Goal: Task Accomplishment & Management: Manage account settings

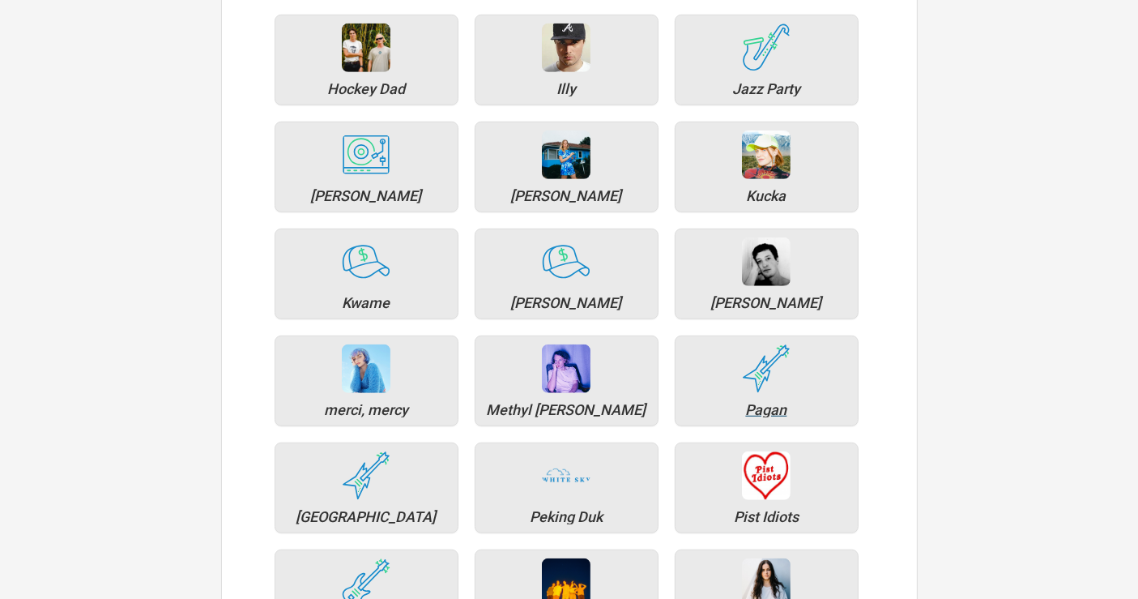
scroll to position [1080, 0]
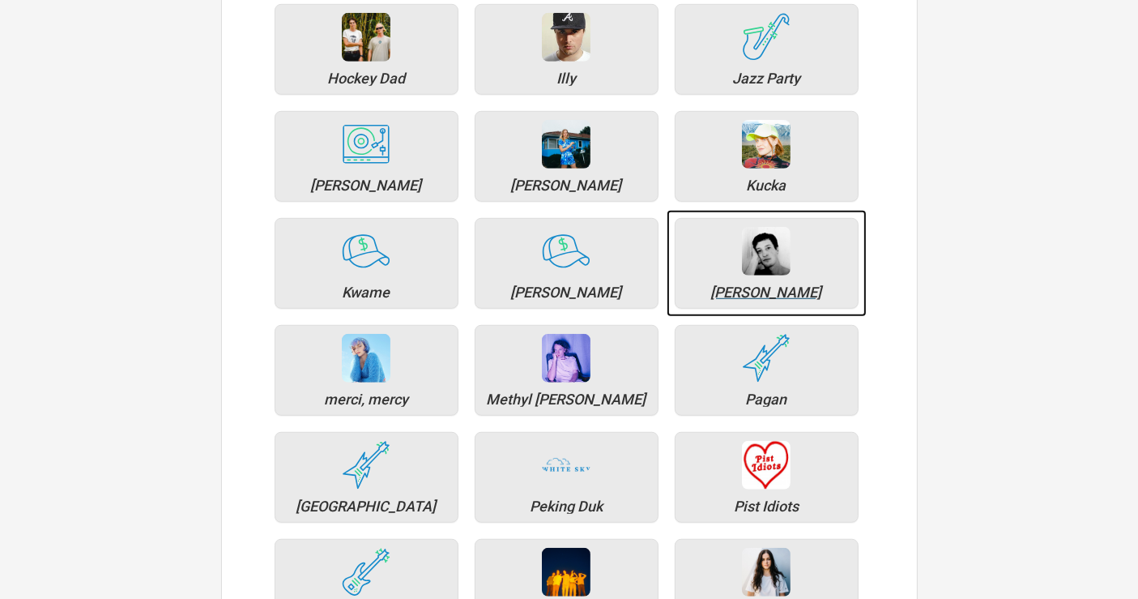
click at [786, 295] on div "[PERSON_NAME]" at bounding box center [767, 263] width 184 height 91
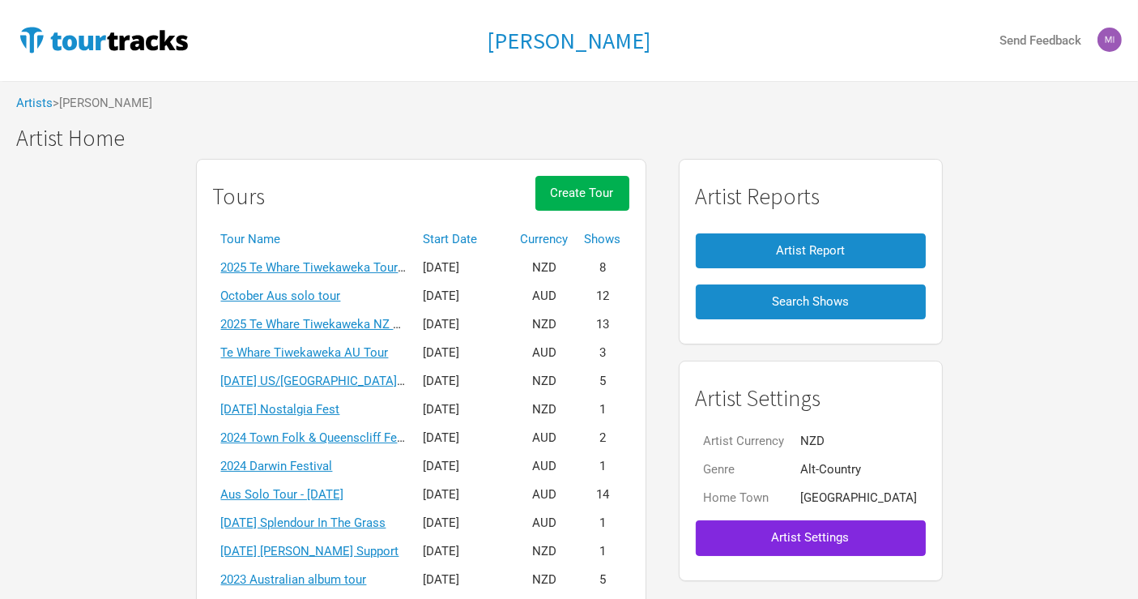
click at [473, 230] on th "Start Date" at bounding box center [464, 239] width 97 height 28
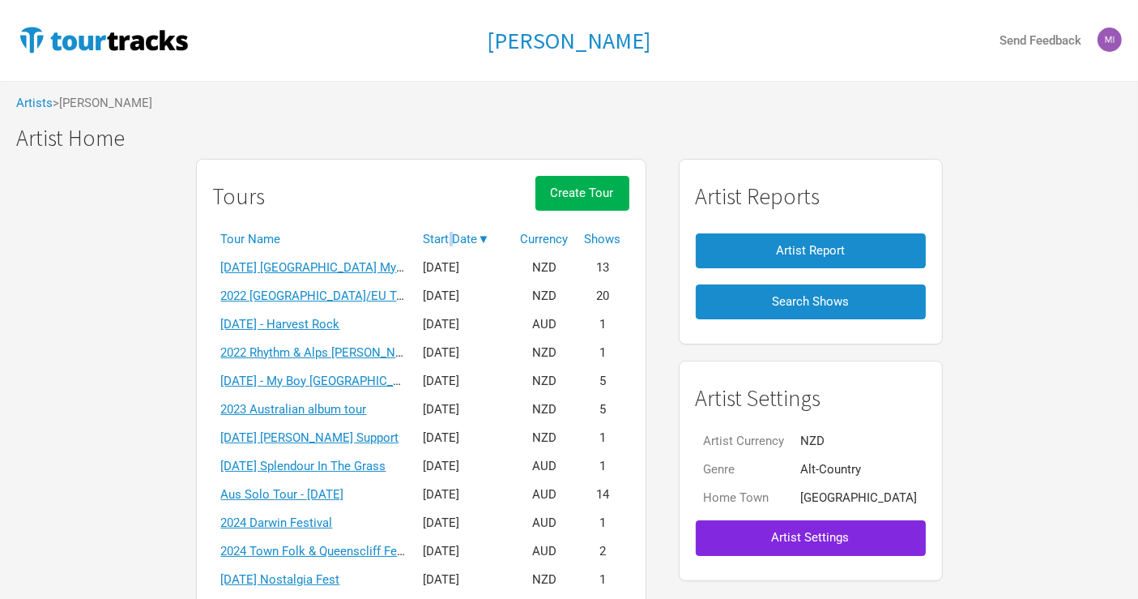
click at [472, 232] on th "Start Date ▼" at bounding box center [464, 239] width 97 height 28
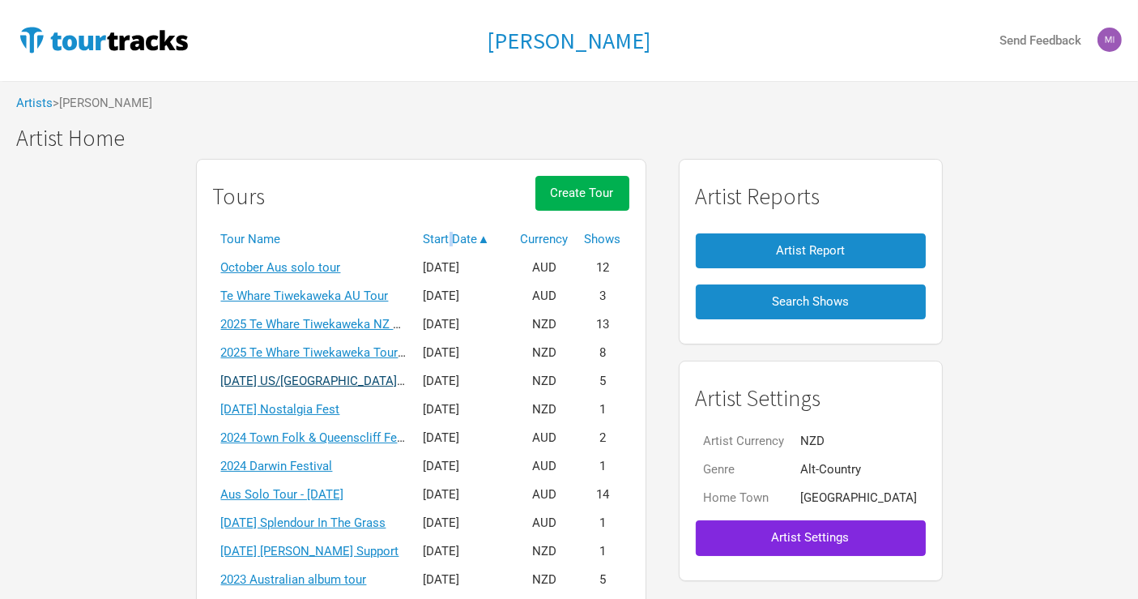
click at [357, 382] on link "[DATE] US/[GEOGRAPHIC_DATA] solo tour" at bounding box center [335, 381] width 229 height 15
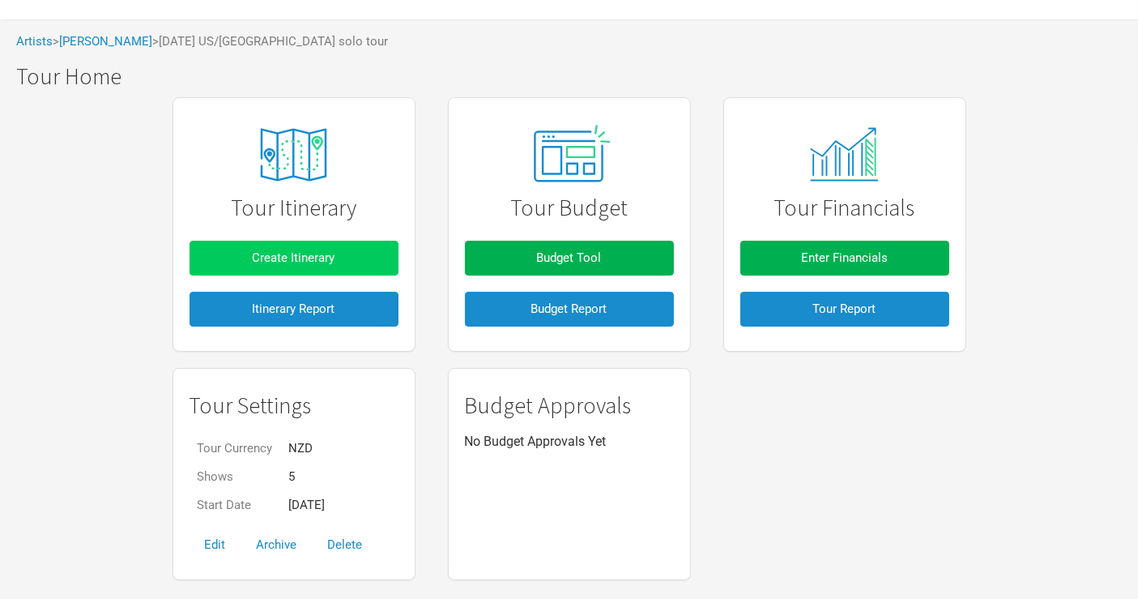
scroll to position [94, 0]
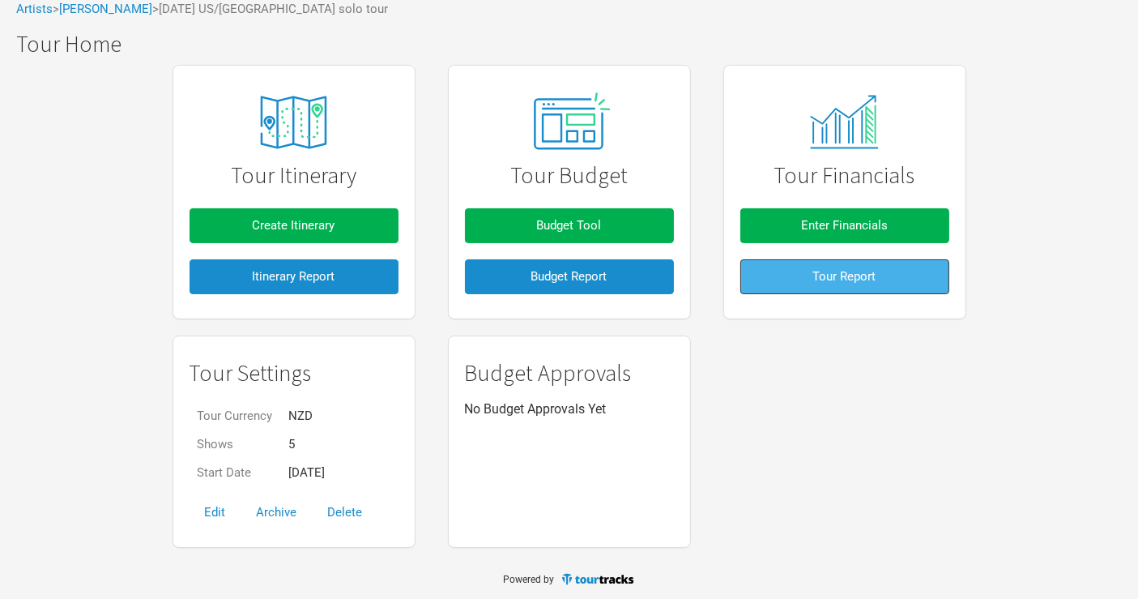
click at [871, 282] on span "Tour Report" at bounding box center [844, 276] width 63 height 15
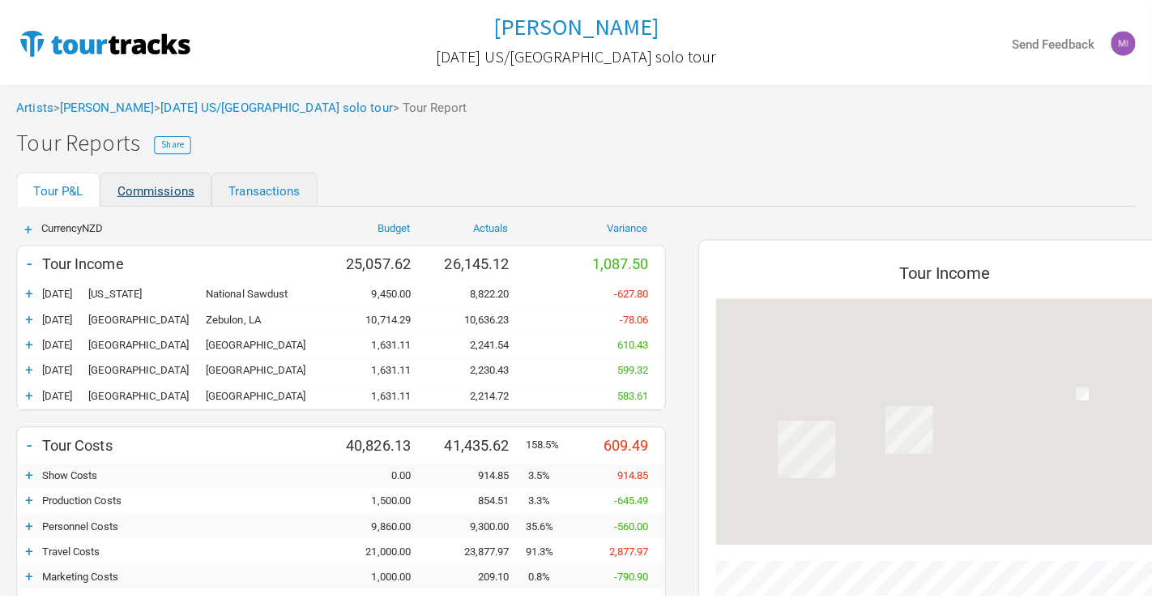
scroll to position [761, 519]
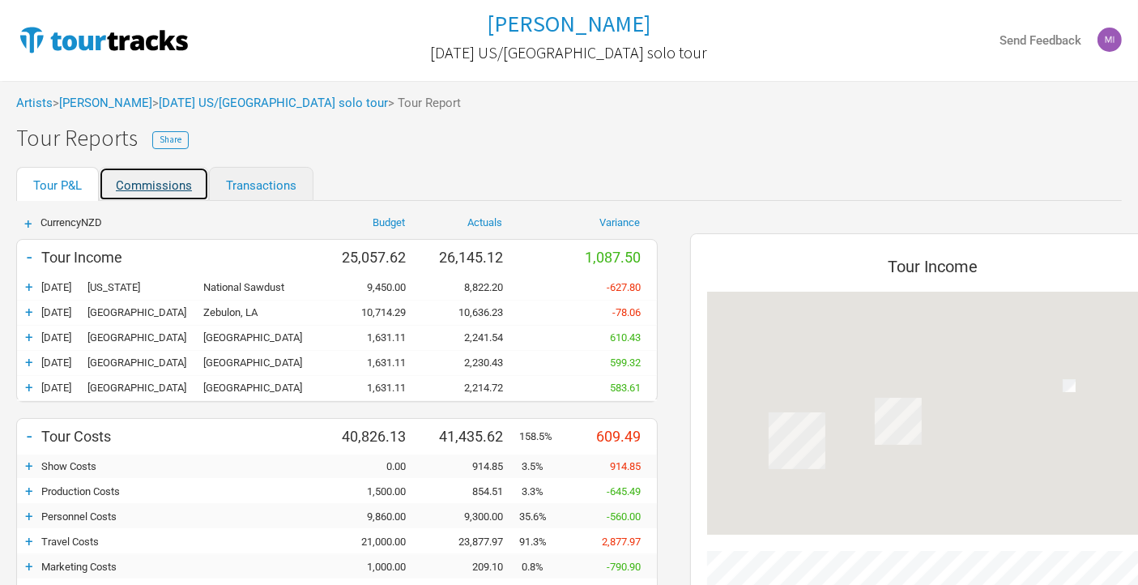
click at [155, 187] on link "Commissions" at bounding box center [154, 184] width 110 height 34
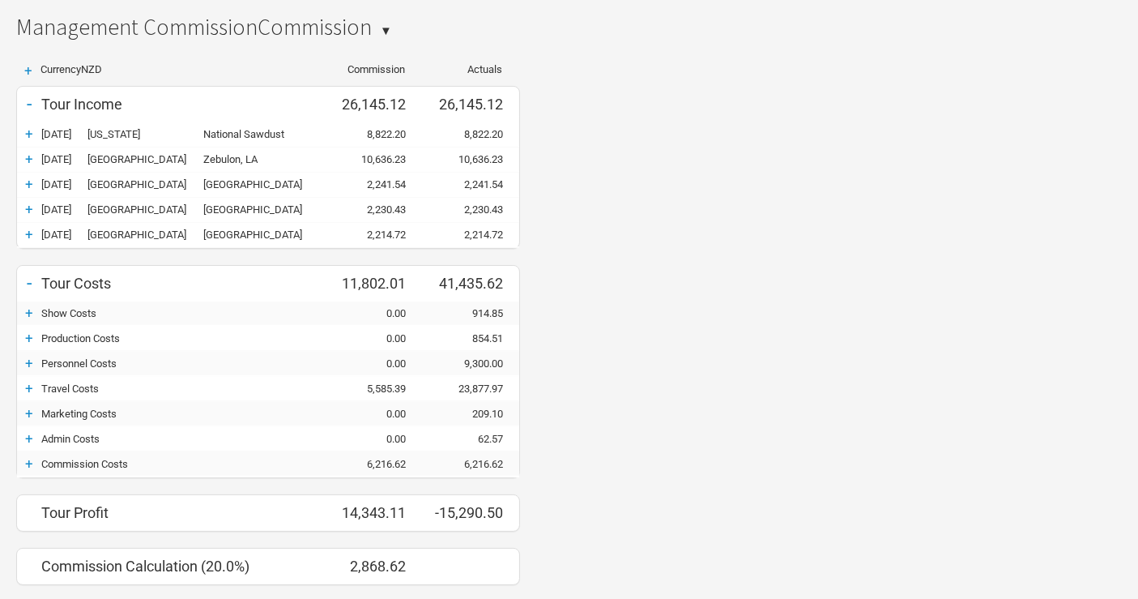
scroll to position [254, 0]
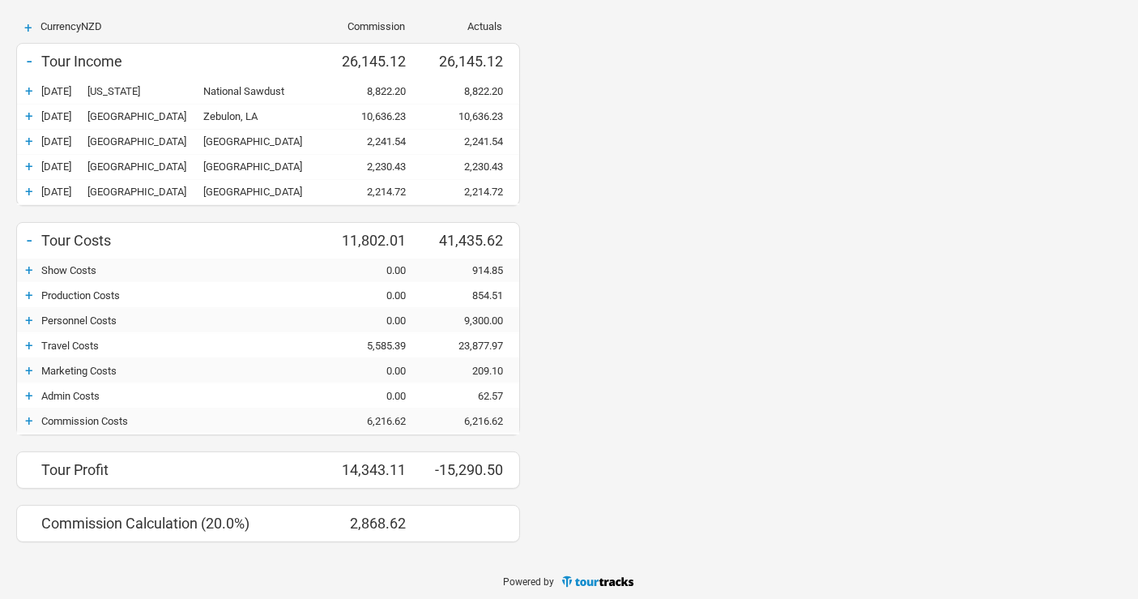
click at [28, 417] on div "+" at bounding box center [29, 420] width 24 height 16
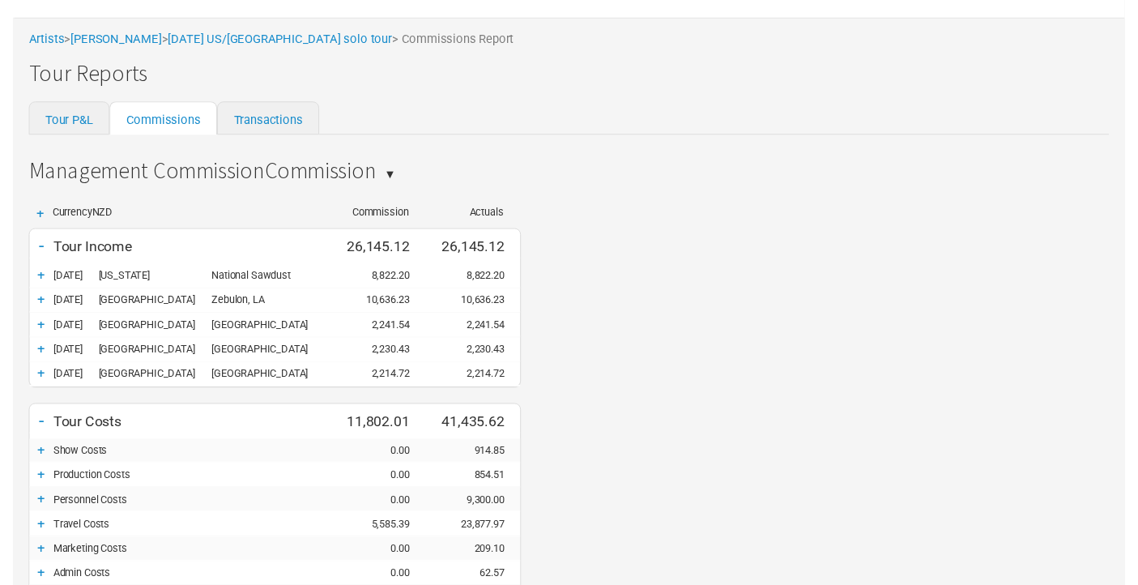
scroll to position [0, 0]
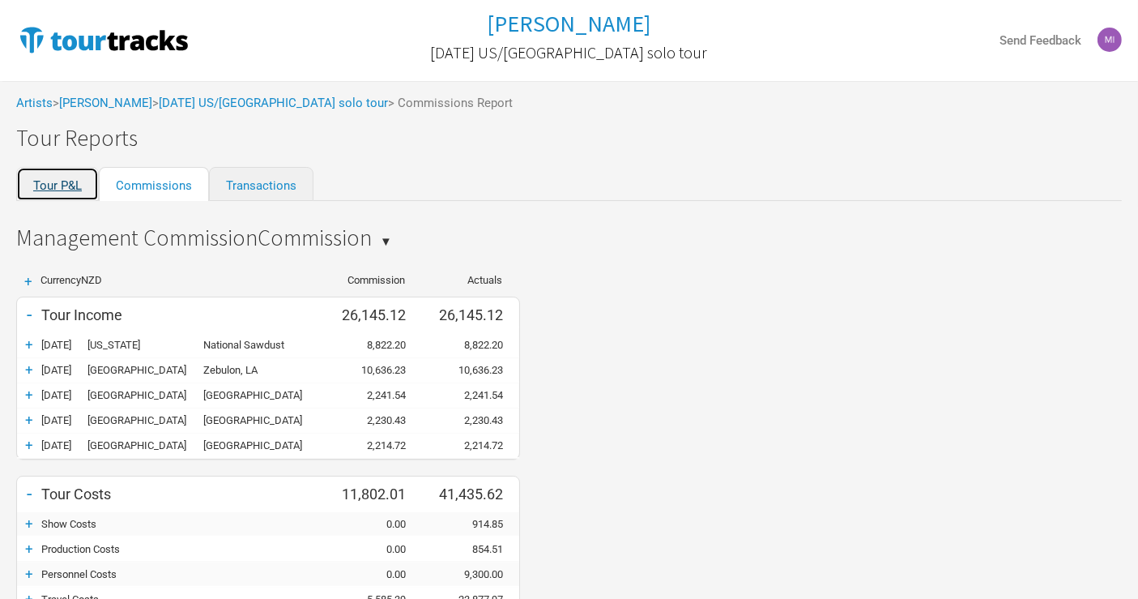
click at [60, 183] on link "Tour P&L" at bounding box center [57, 184] width 83 height 34
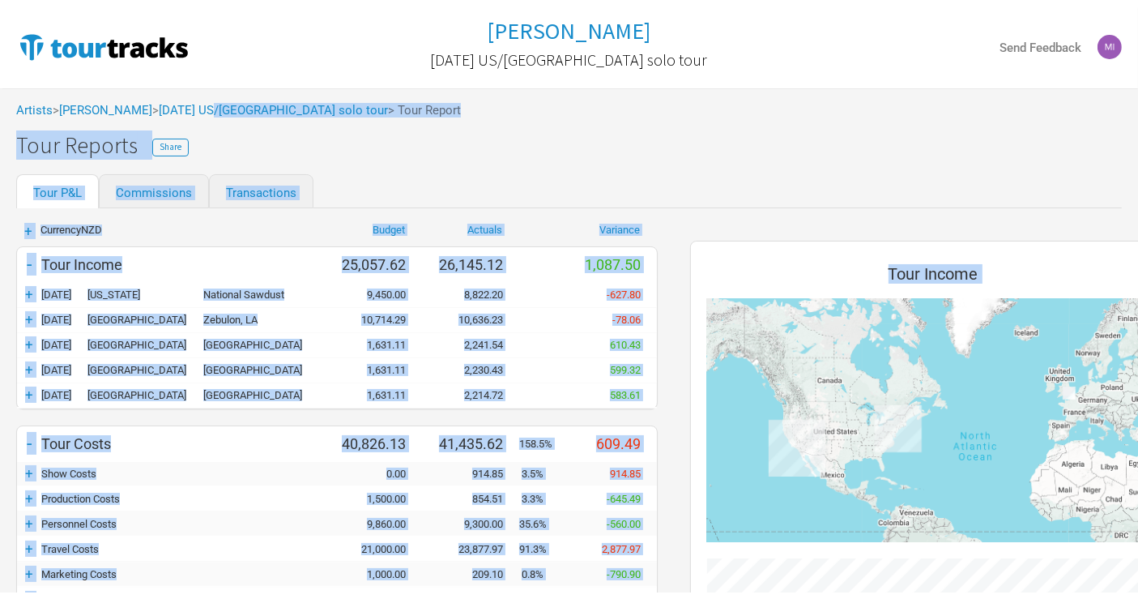
scroll to position [761, 519]
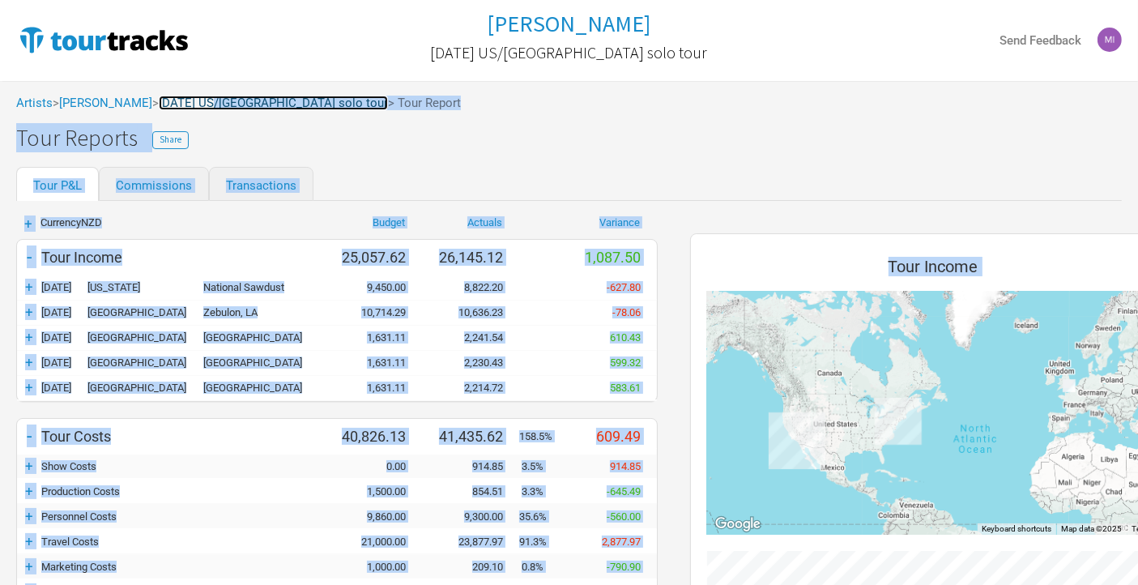
click at [261, 99] on link "[DATE] US/[GEOGRAPHIC_DATA] solo tour" at bounding box center [273, 103] width 229 height 15
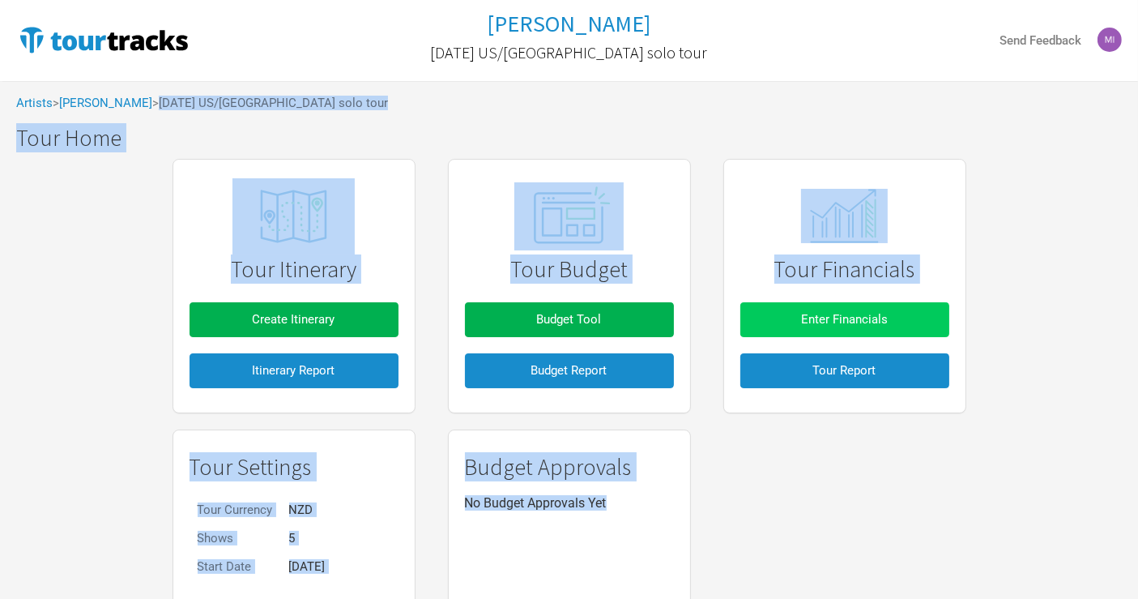
click at [846, 302] on button "Enter Financials" at bounding box center [845, 319] width 209 height 35
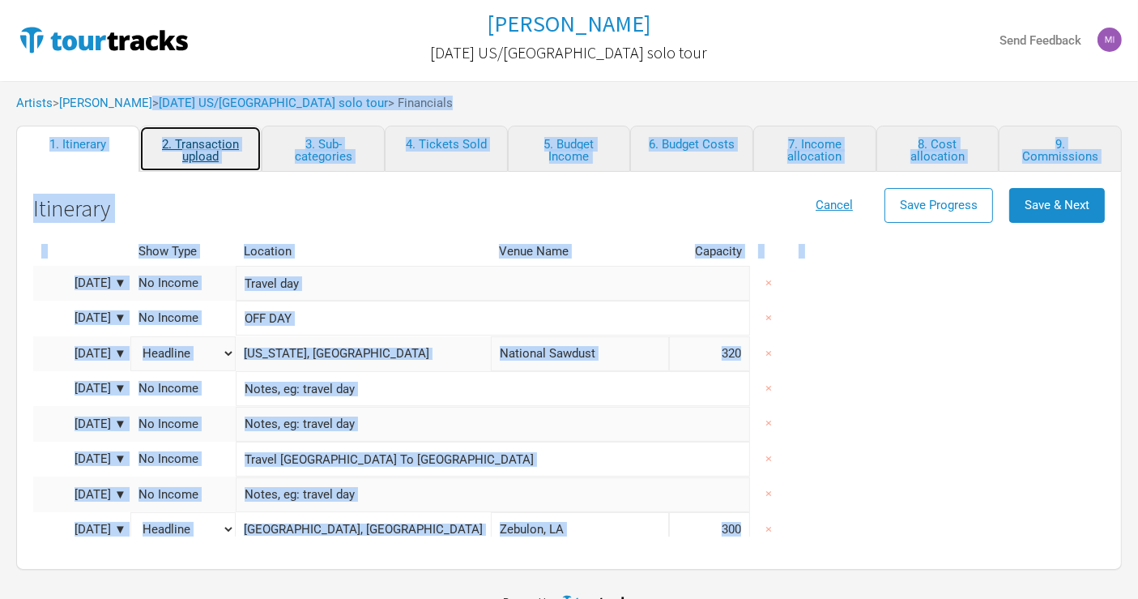
click at [203, 151] on link "2. Transaction upload" at bounding box center [200, 149] width 123 height 46
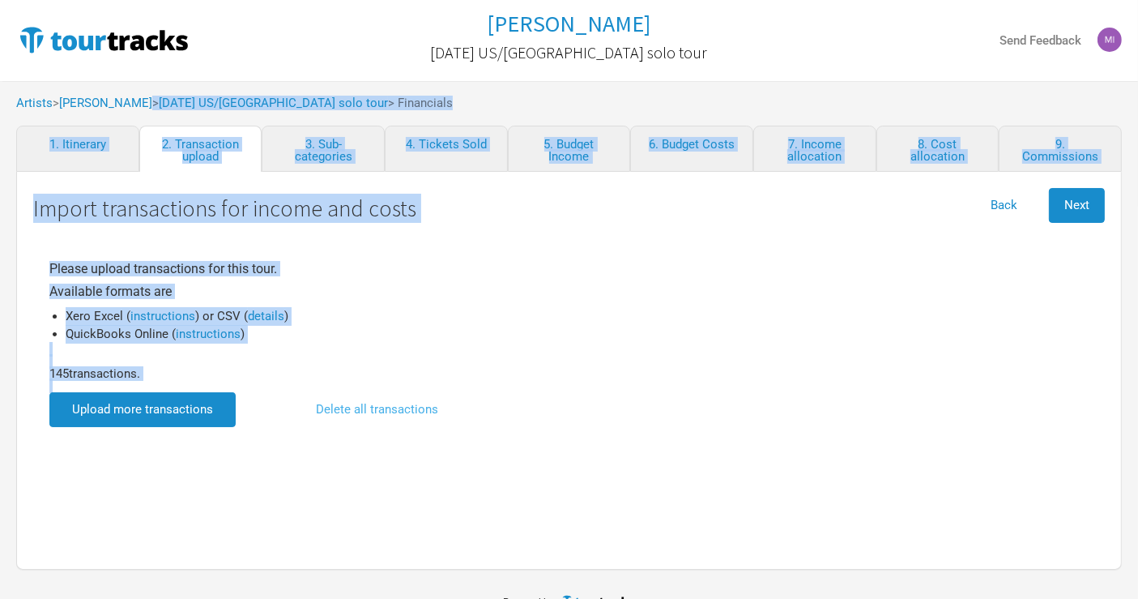
click at [406, 404] on button "Delete all transactions" at bounding box center [377, 409] width 153 height 35
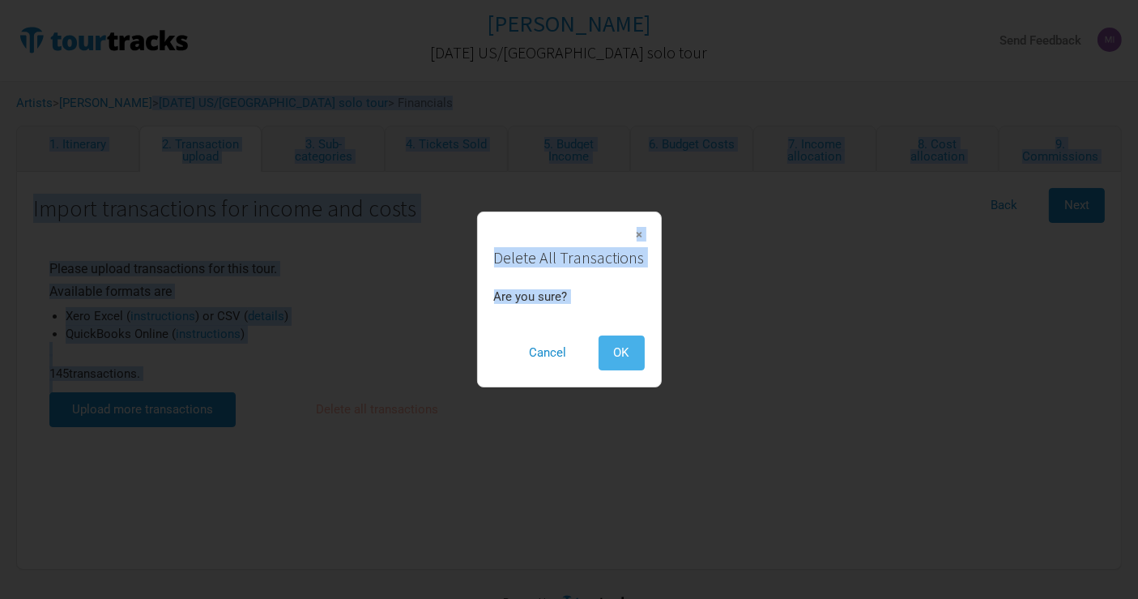
click at [623, 347] on span "OK" at bounding box center [621, 352] width 15 height 15
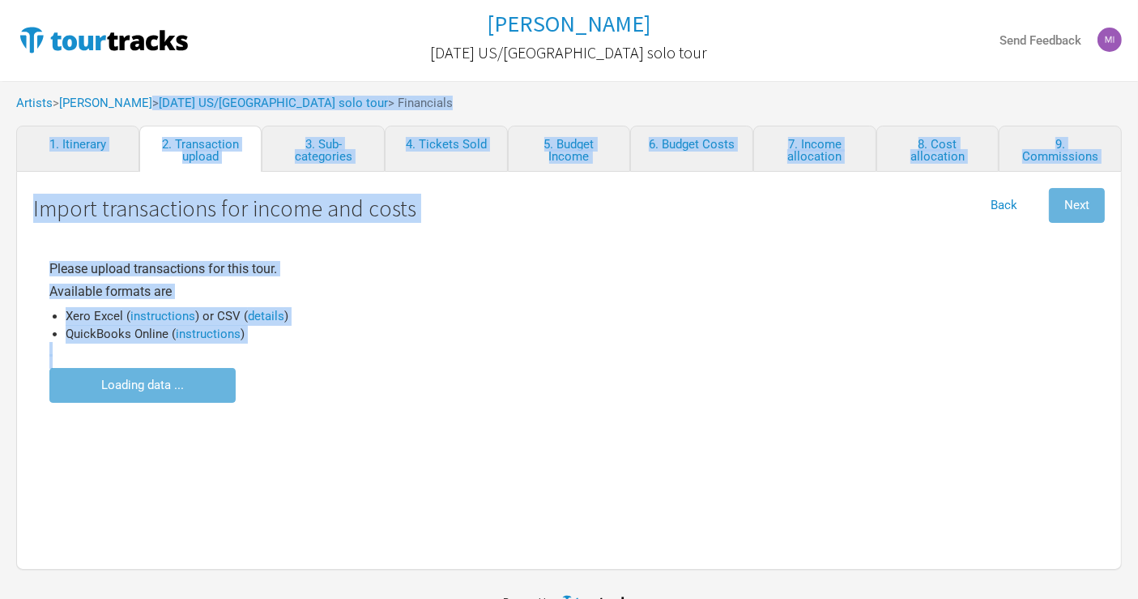
click at [658, 314] on div "Please upload transactions for this tour. Available formats are Xero Excel ( in…" at bounding box center [569, 328] width 1040 height 149
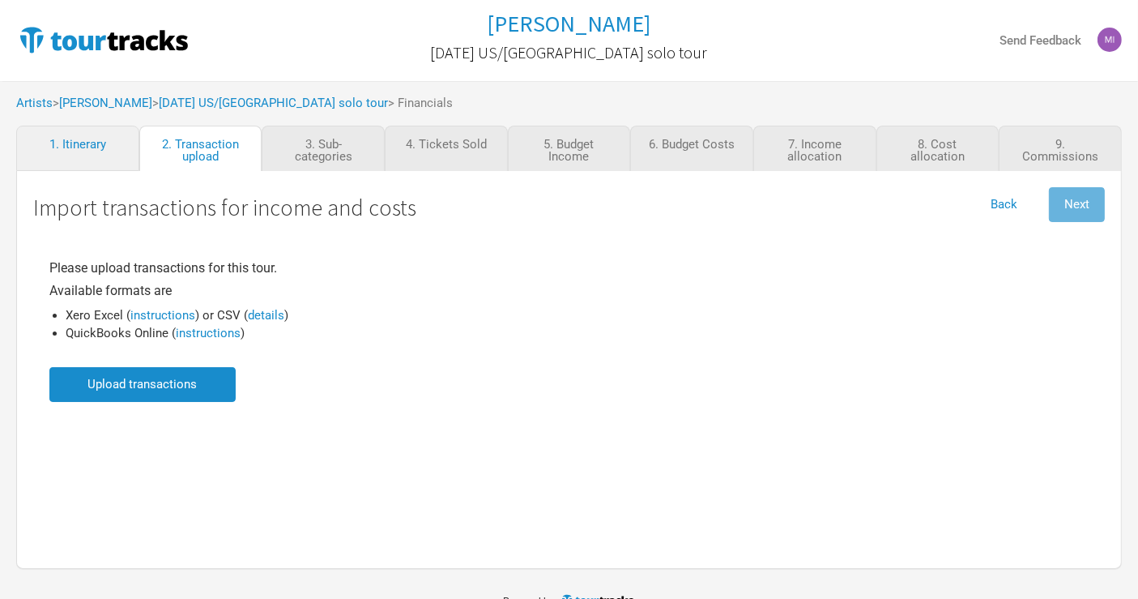
click at [157, 383] on input "file" at bounding box center [142, 384] width 186 height 35
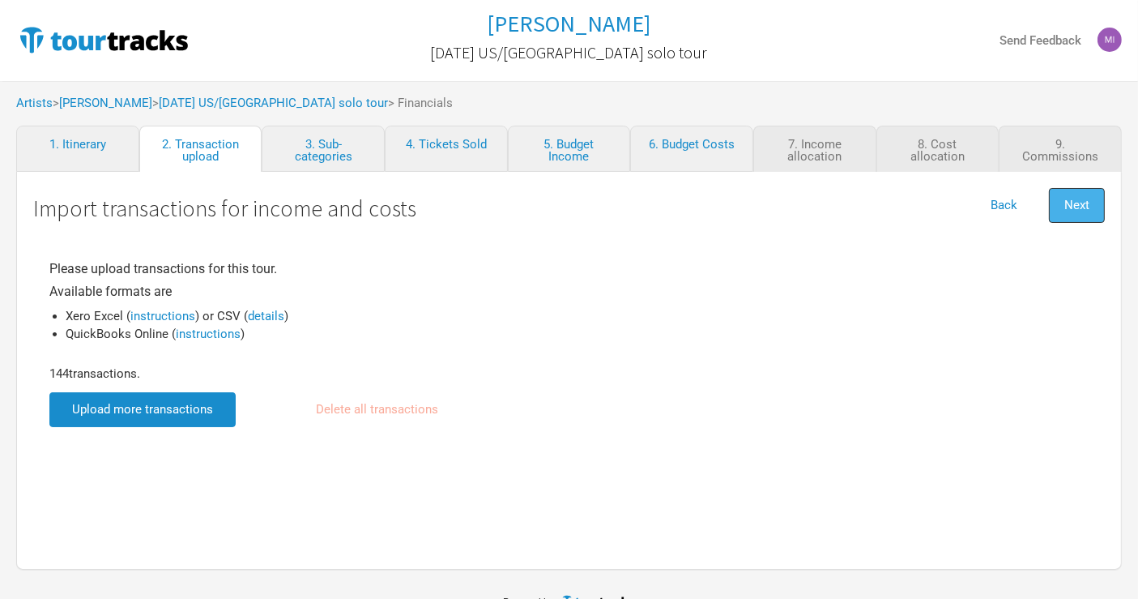
click at [1074, 219] on button "Next" at bounding box center [1077, 205] width 56 height 35
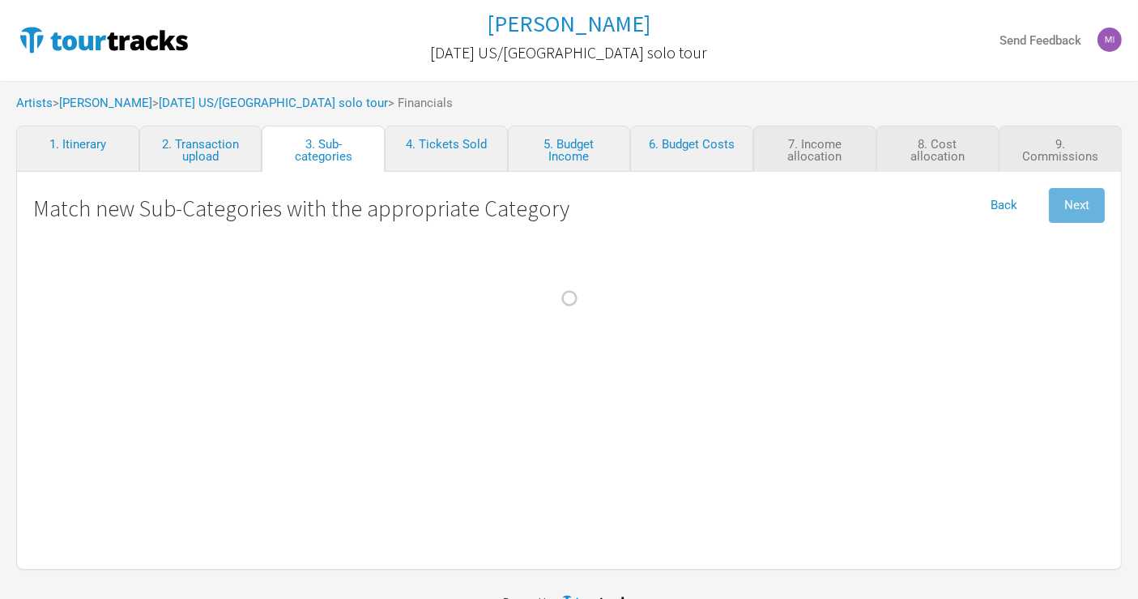
select select "Travel"
select Commission "Commissions"
select Crew "Travel"
select Band "Travel"
select Hire "Production"
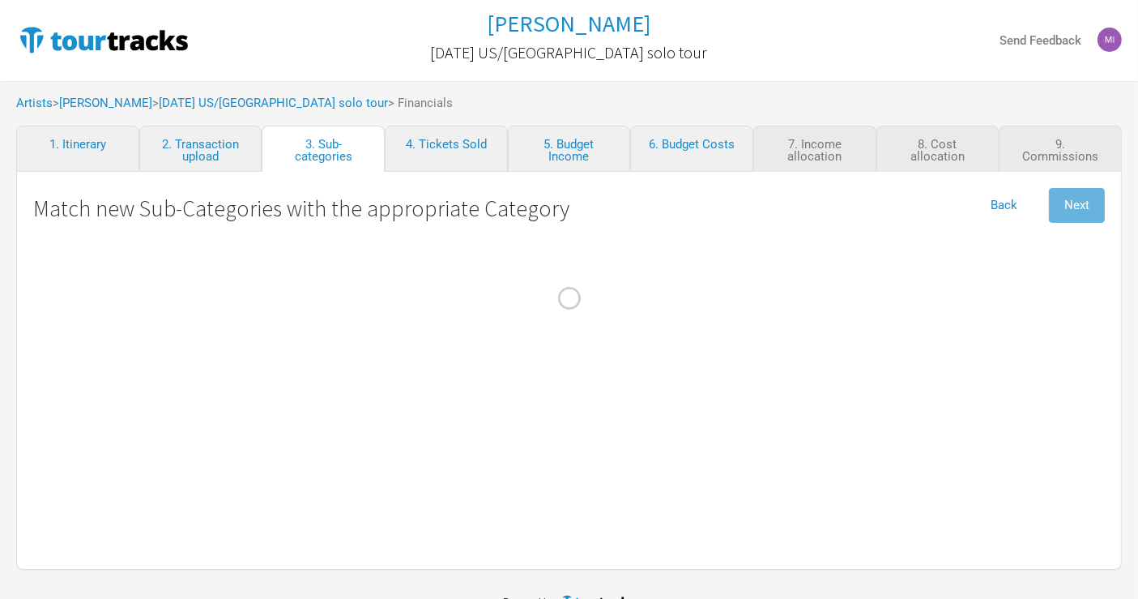
select Charges "Admin"
select Engineer "Personnel"
select Courier "Show Costs"
select Freight "Merch Costs"
select Fees "Merch Costs"
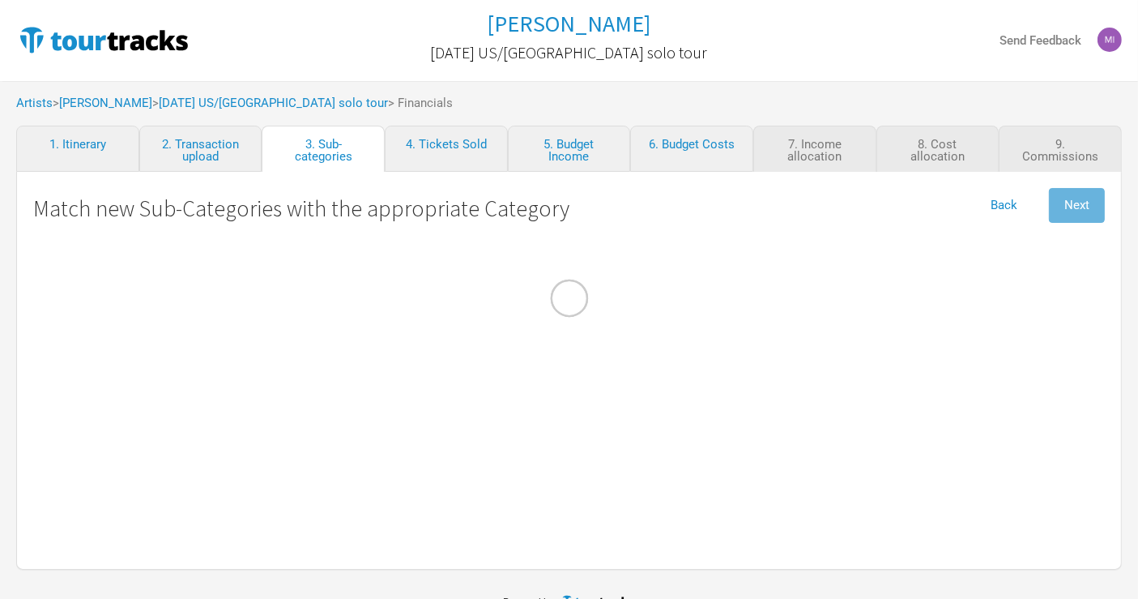
select Expenses "Merch Costs"
select Income "Merch Income"
select Consumables "Production"
select Income "Performance"
select Ground "Travel"
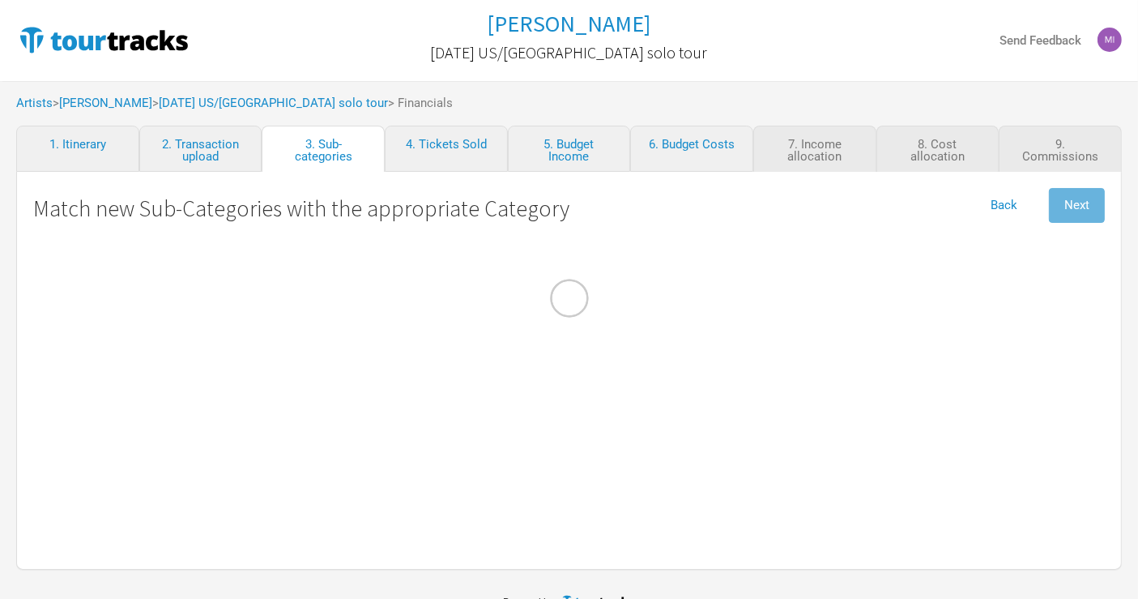
select select "Travel"
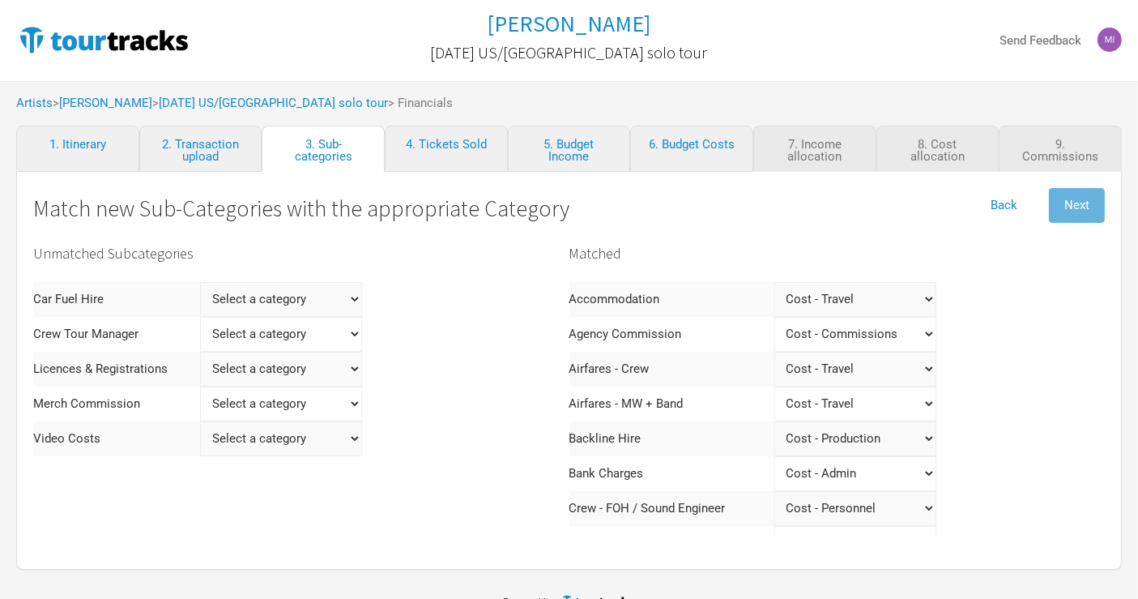
click at [261, 293] on Hire "Select a category Income - Performance Income - Other Income Cost - Show Costs …" at bounding box center [281, 299] width 162 height 35
select Hire "Travel"
select Hire
select Hire "Travel"
click at [292, 304] on Manager "Select a category Income - Performance Income - Other Income Cost - Show Costs …" at bounding box center [281, 299] width 162 height 35
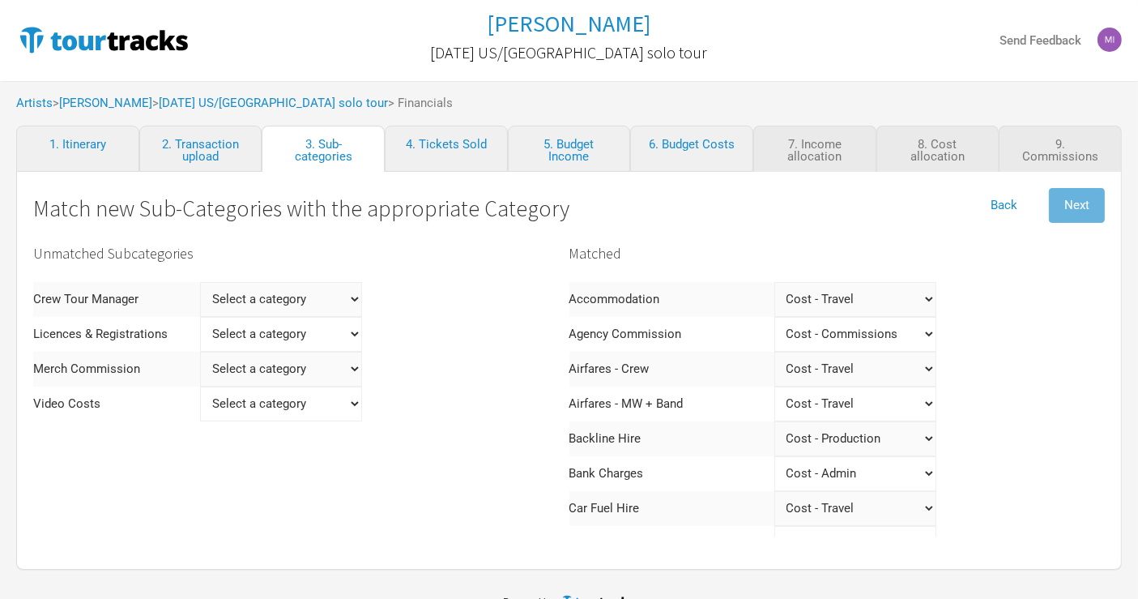
select Manager "Personnel"
select Manager
select Manager "Personnel"
click at [291, 300] on Registrations "Select a category Income - Performance Income - Other Income Cost - Show Costs …" at bounding box center [281, 299] width 162 height 35
select Registrations "Production"
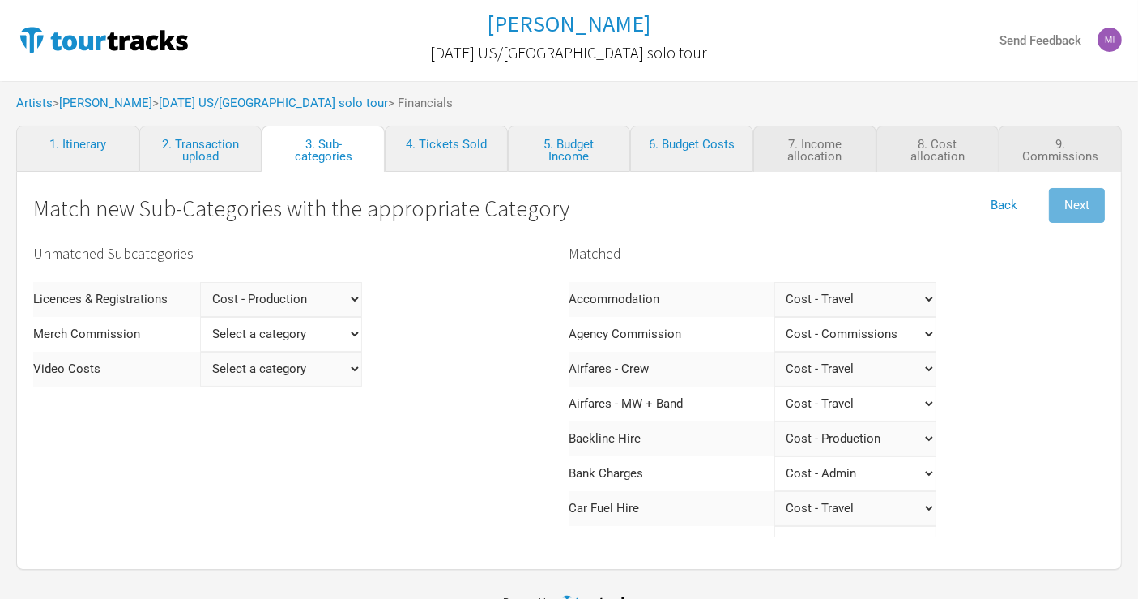
select Registrations
select Registrations "Production"
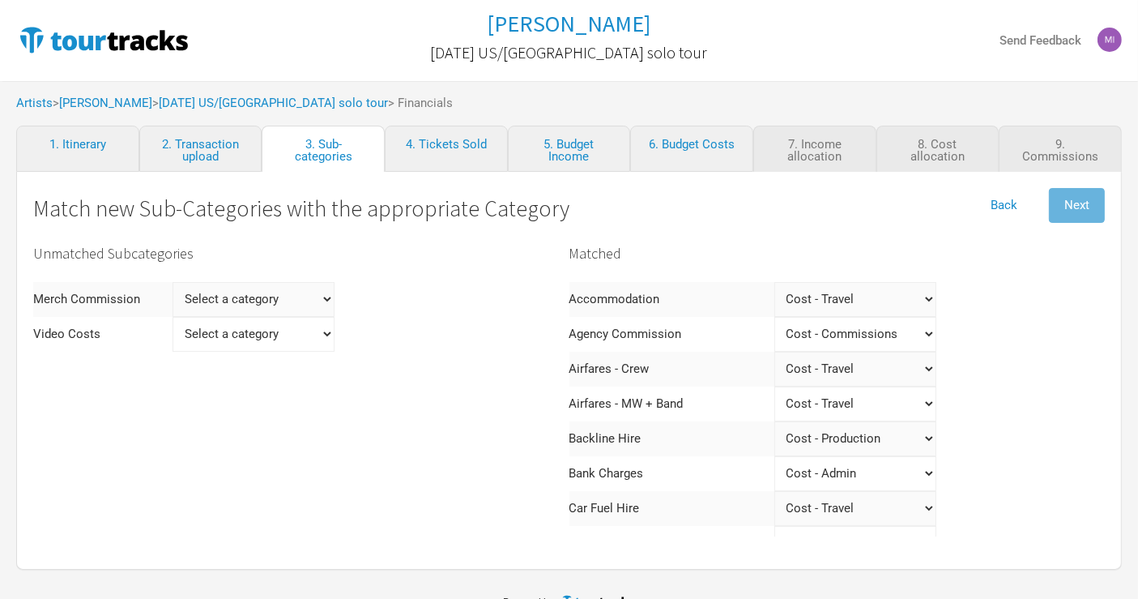
click at [266, 297] on Commission "Select a category Income - Performance Income - Other Income Cost - Show Costs …" at bounding box center [254, 299] width 162 height 35
select Commission "Merch Costs"
select Commission
select Commission "Merch Costs"
click at [254, 291] on Costs "Select a category Income - Performance Income - Other Income Cost - Show Costs …" at bounding box center [214, 299] width 162 height 35
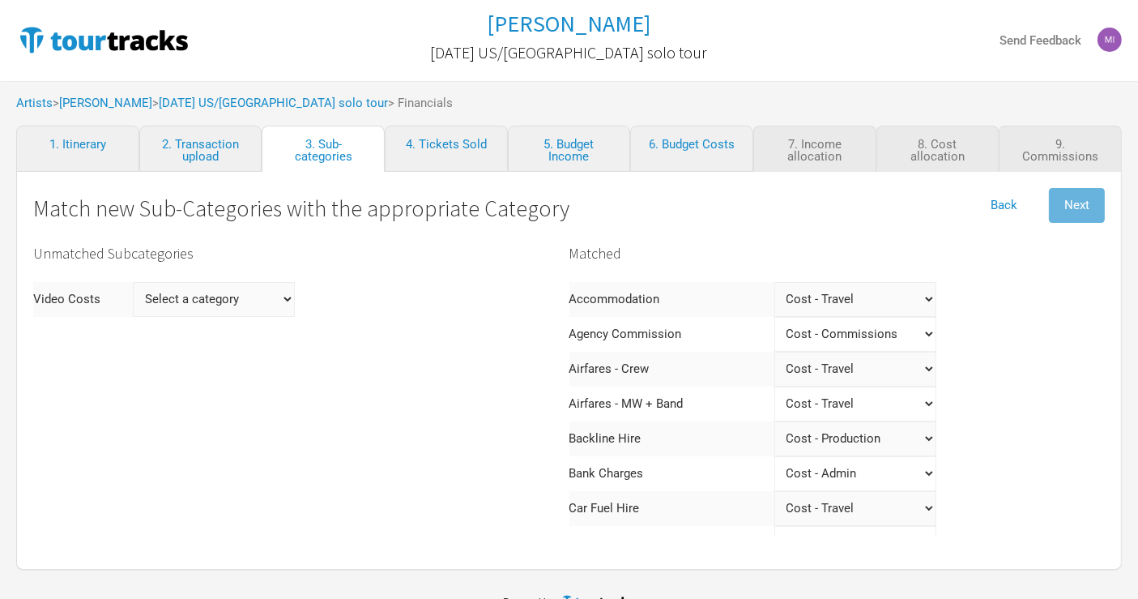
select Costs "Marketing"
select Costs
select Costs "Marketing"
click at [1067, 200] on span "Next" at bounding box center [1077, 205] width 25 height 15
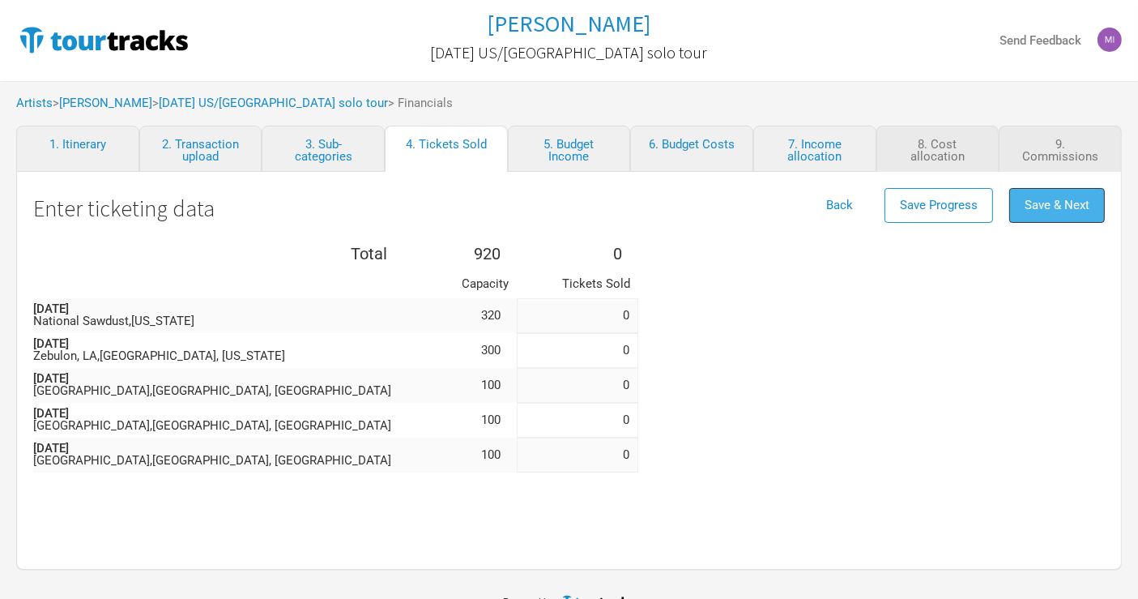
click at [1076, 199] on span "Save & Next" at bounding box center [1057, 205] width 65 height 15
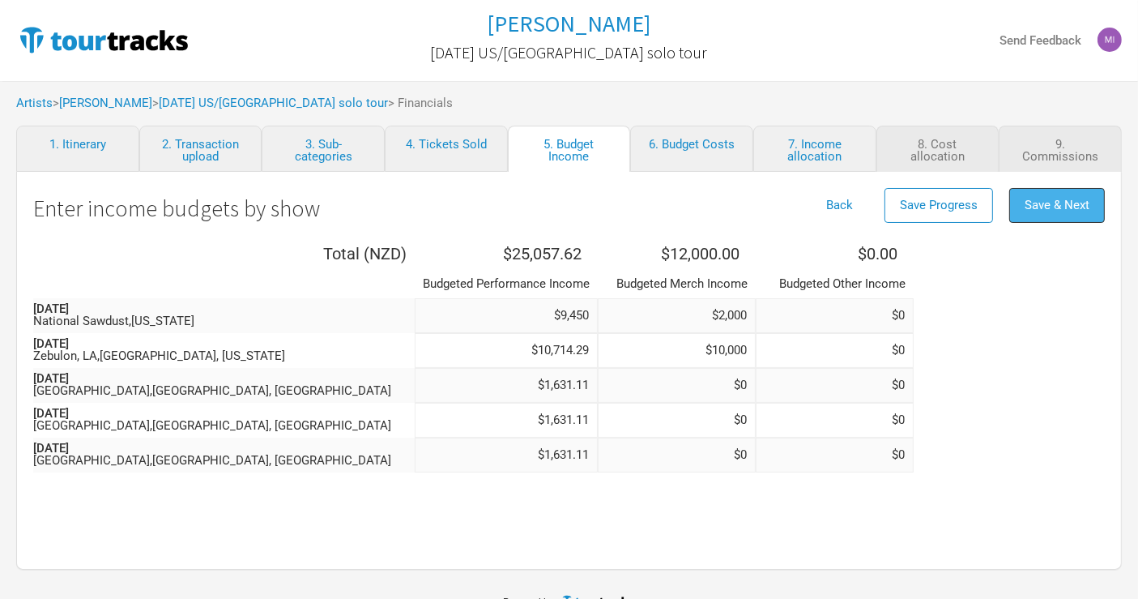
click at [1055, 198] on span "Save & Next" at bounding box center [1057, 205] width 65 height 15
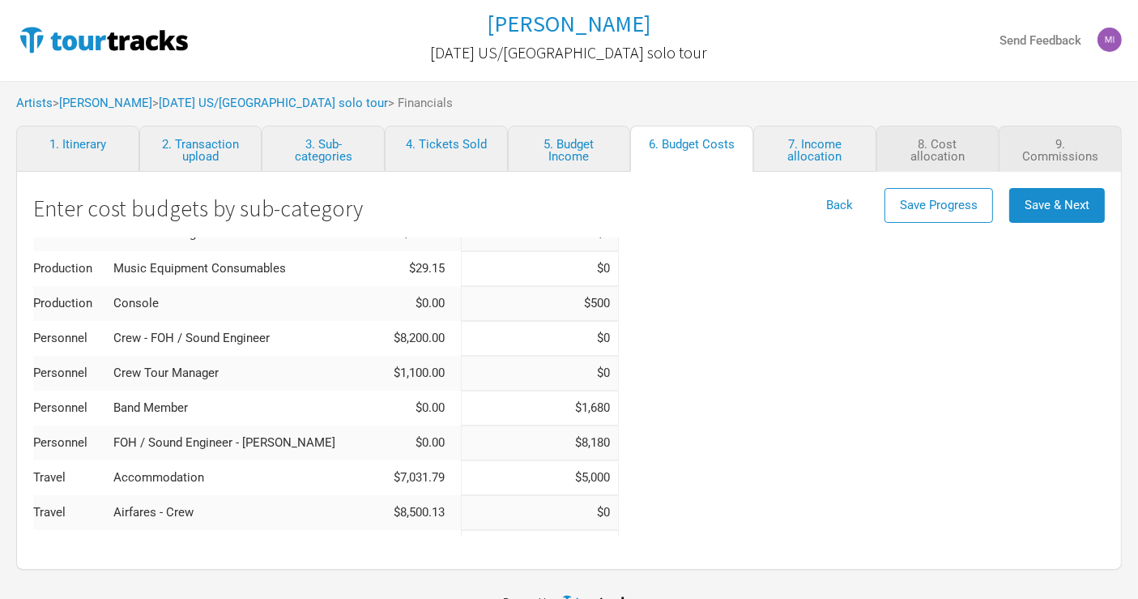
scroll to position [180, 0]
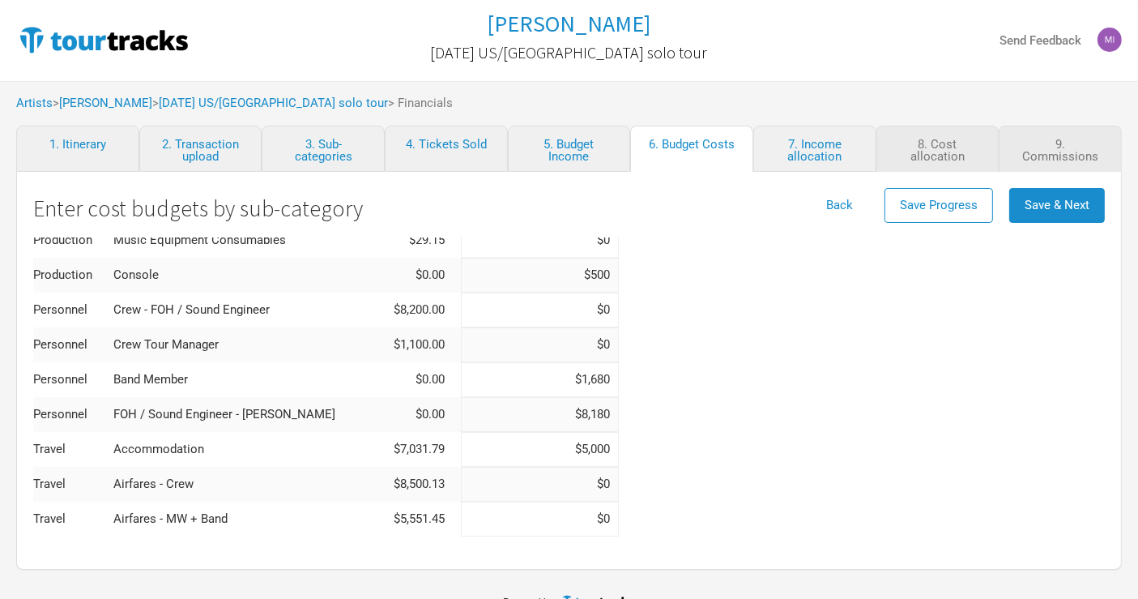
click at [543, 413] on input "$8,180" at bounding box center [540, 414] width 158 height 35
click at [544, 413] on input "$8,180" at bounding box center [540, 414] width 158 height 35
click at [533, 318] on input at bounding box center [540, 310] width 158 height 35
paste input "$8,180"
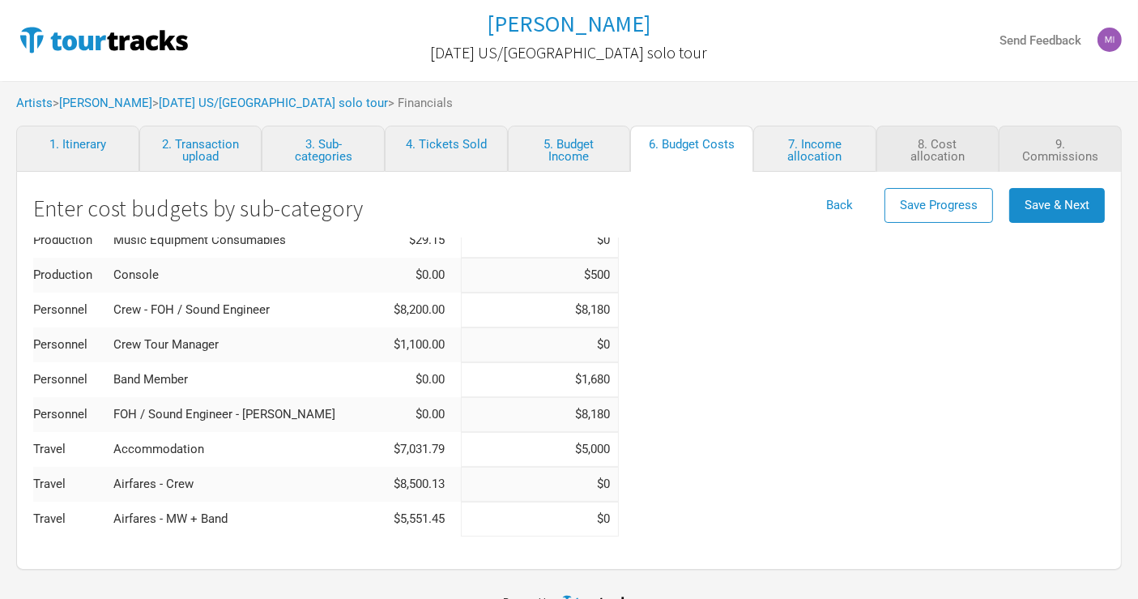
type input "$8,180"
click at [542, 417] on input "$8,180" at bounding box center [540, 414] width 158 height 35
click at [543, 417] on input "$8,180" at bounding box center [540, 414] width 158 height 35
type input "$0"
click at [540, 382] on input "$1,680" at bounding box center [540, 379] width 158 height 35
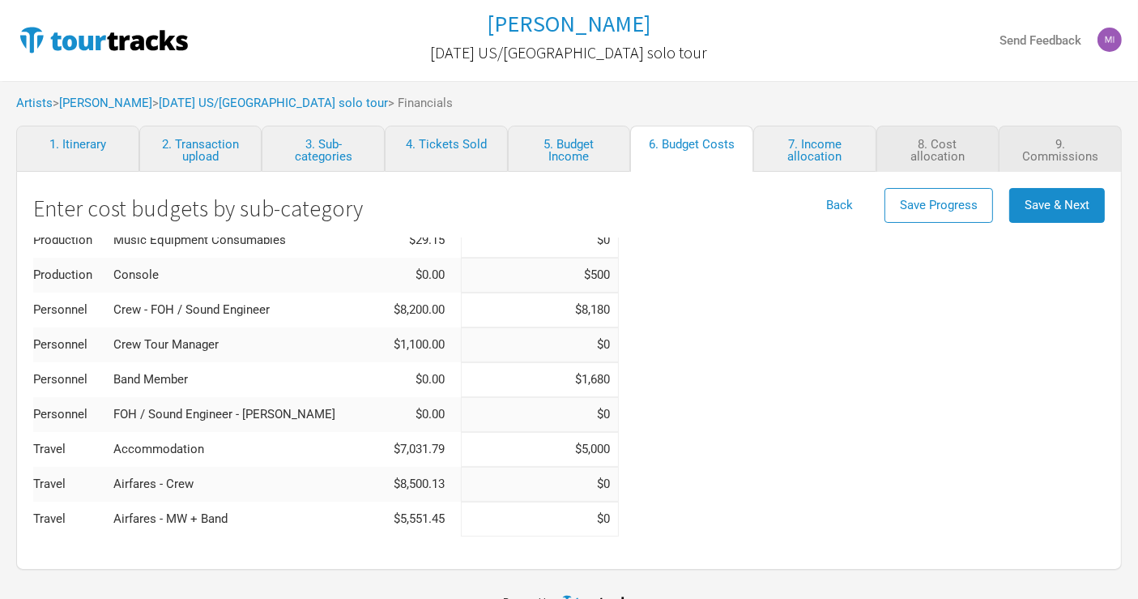
click at [541, 382] on input "$1,680" at bounding box center [540, 379] width 158 height 35
click at [540, 382] on input "$1,680" at bounding box center [540, 379] width 158 height 35
click at [549, 346] on input at bounding box center [540, 344] width 158 height 35
paste input "$1,680"
type input "$1,680"
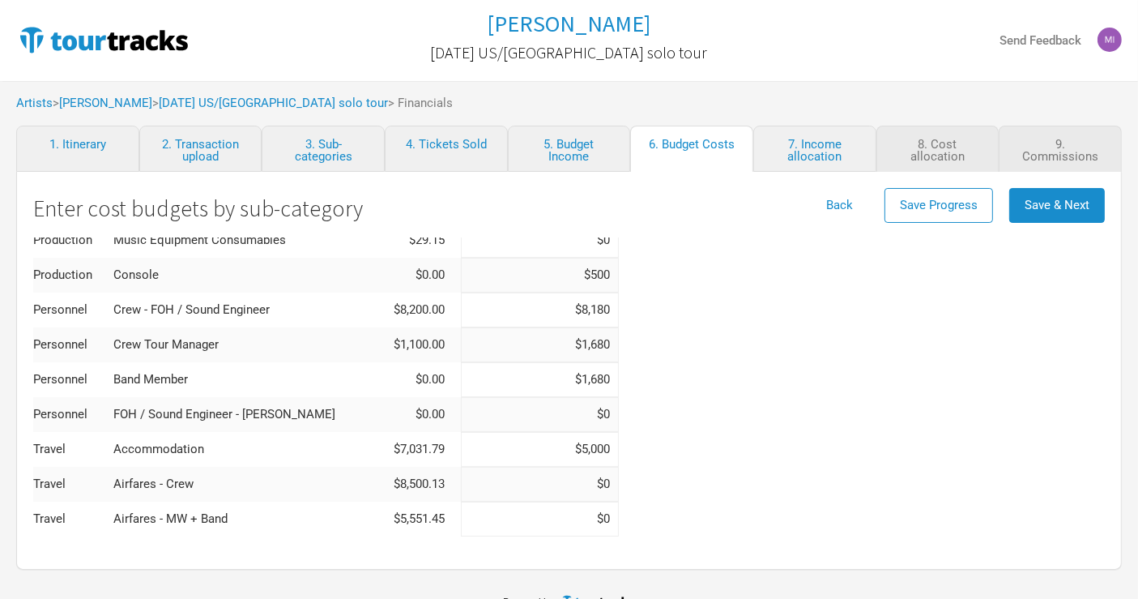
click at [549, 382] on input "$1,680" at bounding box center [540, 379] width 158 height 35
type input "$0"
click at [681, 394] on div "Total ( NZD ) $39,872.16 $40,826.13 Category Actual Budgeted Show Costs Freight…" at bounding box center [569, 576] width 1072 height 1036
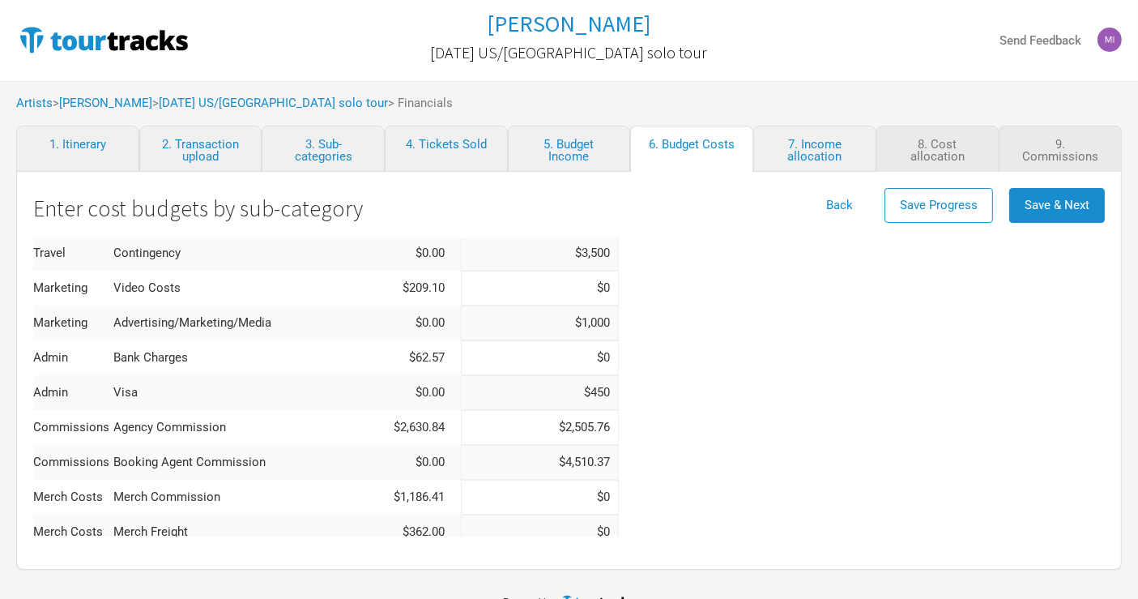
scroll to position [736, 0]
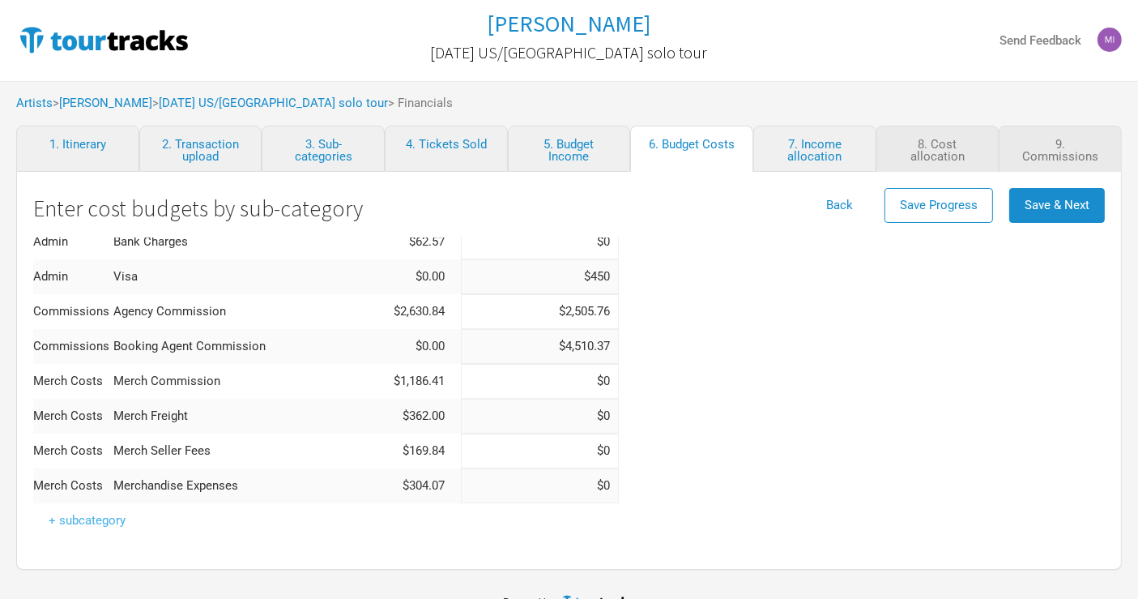
click at [79, 523] on button "+ subcategory" at bounding box center [87, 520] width 108 height 35
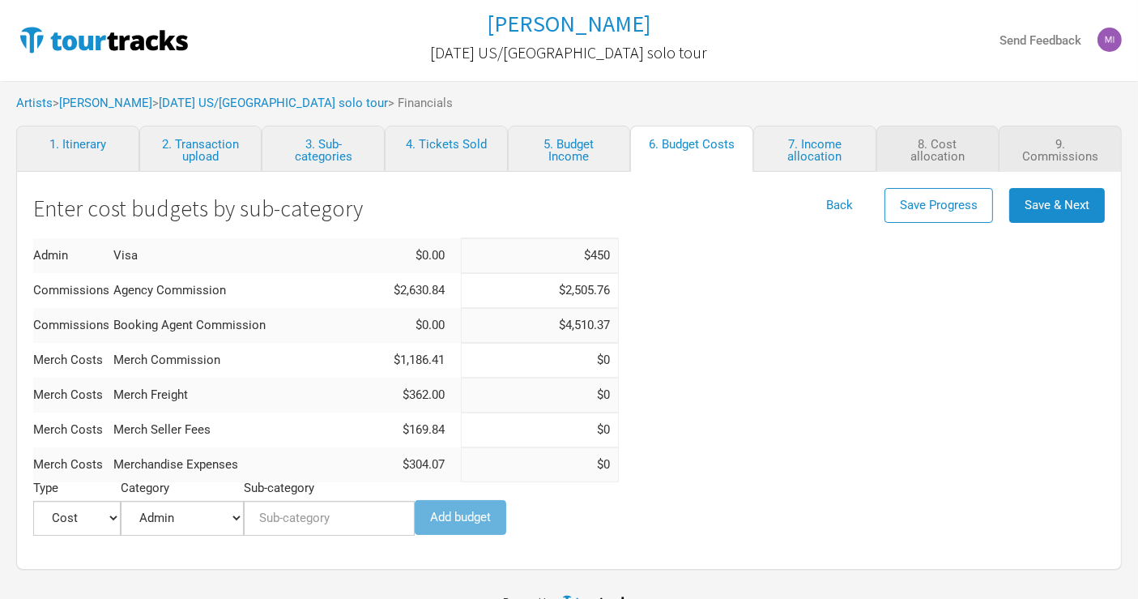
scroll to position [767, 0]
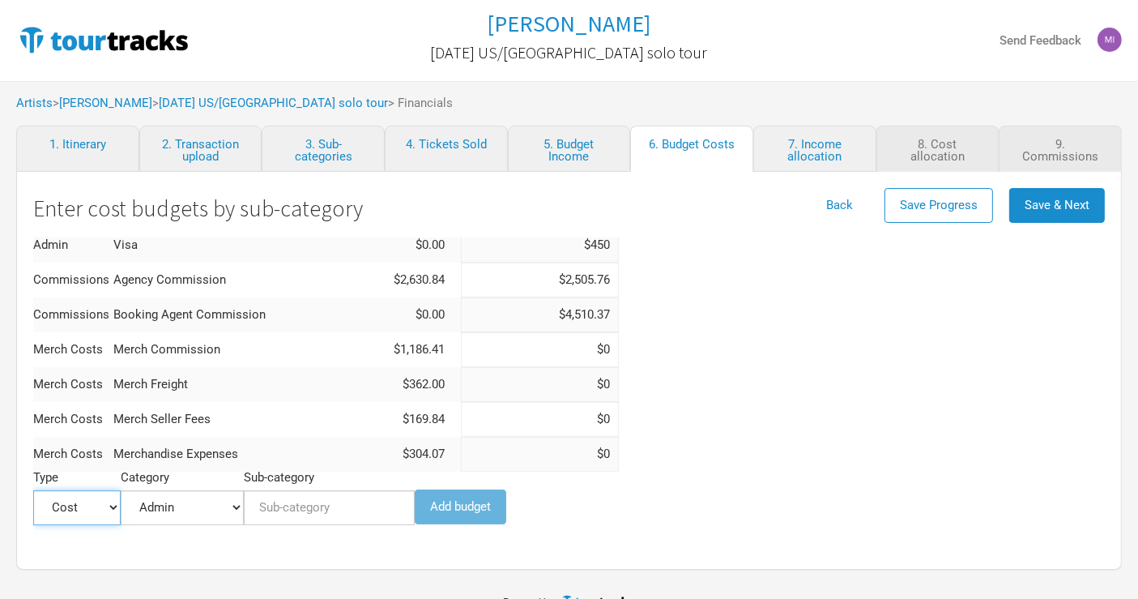
click at [81, 510] on select "Cost Income" at bounding box center [77, 507] width 88 height 35
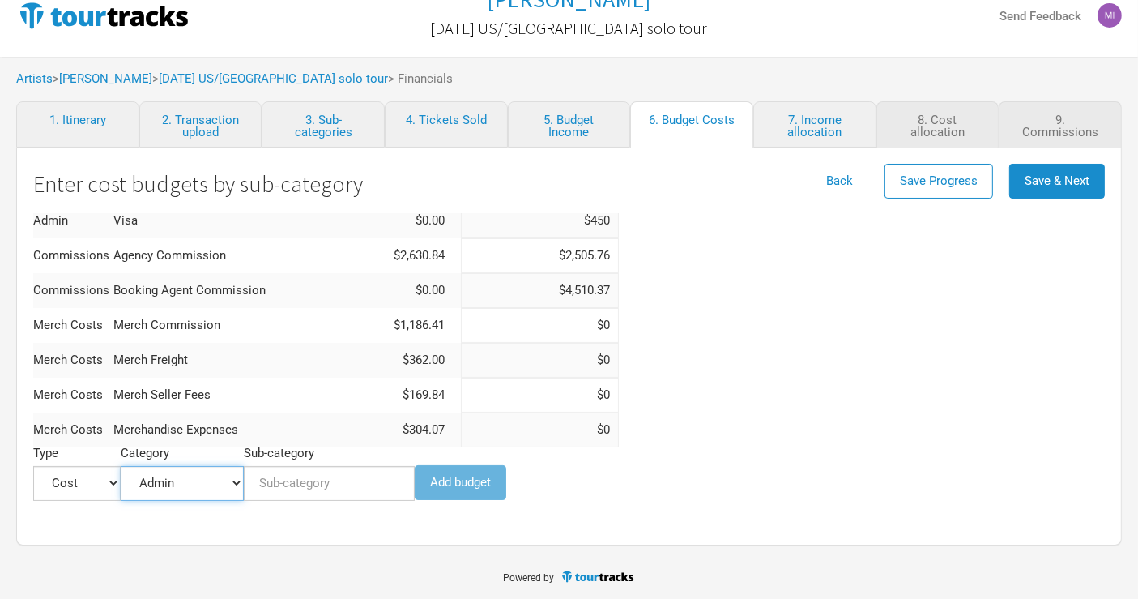
click at [171, 480] on select "Admin Commissions Marketing Merch Costs Personnel Production Show Costs Travel" at bounding box center [182, 483] width 123 height 35
select select "Commissions"
click at [121, 466] on select "Admin Commissions Marketing Merch Costs Personnel Production Show Costs Travel" at bounding box center [182, 483] width 123 height 35
click at [339, 489] on input "Sub-category" at bounding box center [329, 483] width 171 height 35
type input "Management Commission"
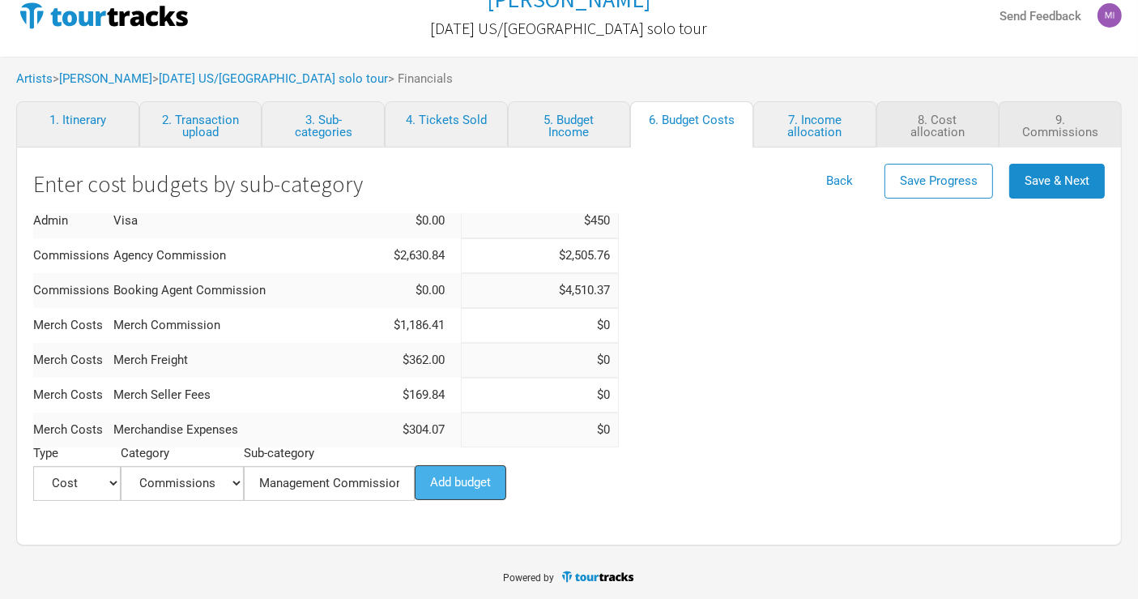
click at [470, 473] on button "Add budget" at bounding box center [461, 482] width 92 height 35
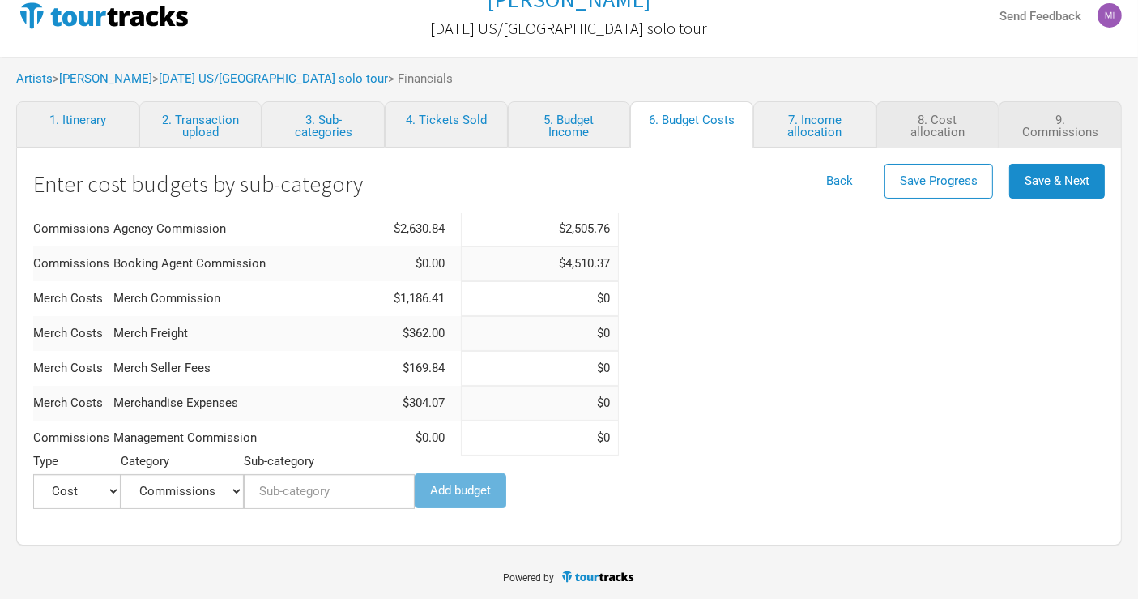
scroll to position [802, 0]
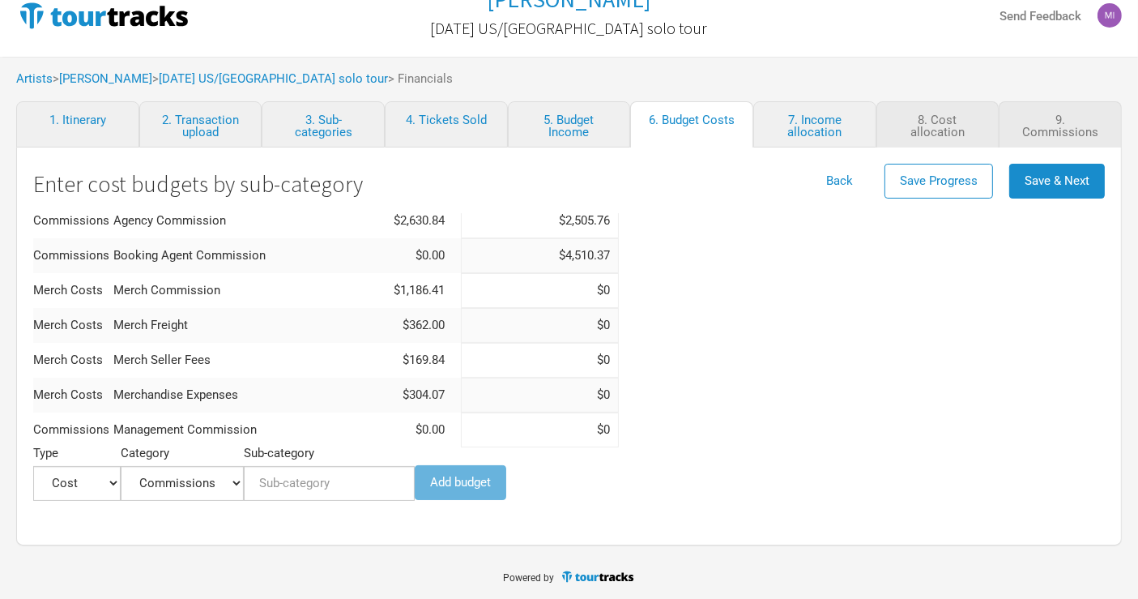
click at [534, 250] on input "$4,510.37" at bounding box center [540, 255] width 158 height 35
click at [514, 426] on input at bounding box center [540, 429] width 158 height 35
paste input "$4,510.37"
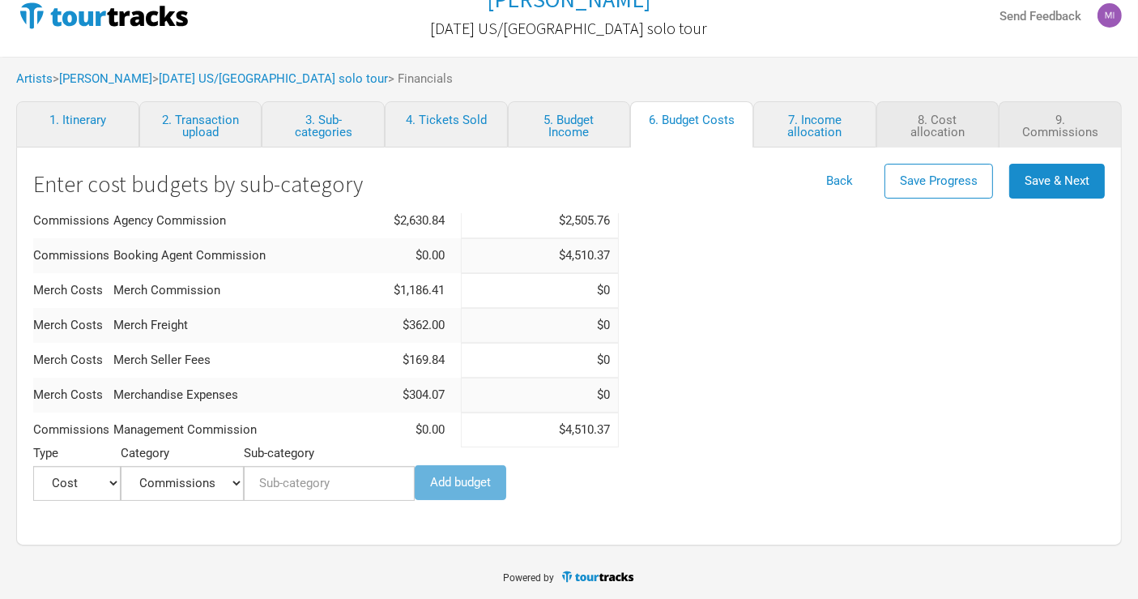
type input "$4,510.37"
click at [535, 252] on input "$4,510.37" at bounding box center [540, 255] width 158 height 35
type input "$0"
drag, startPoint x: 805, startPoint y: 359, endPoint x: 775, endPoint y: 372, distance: 32.7
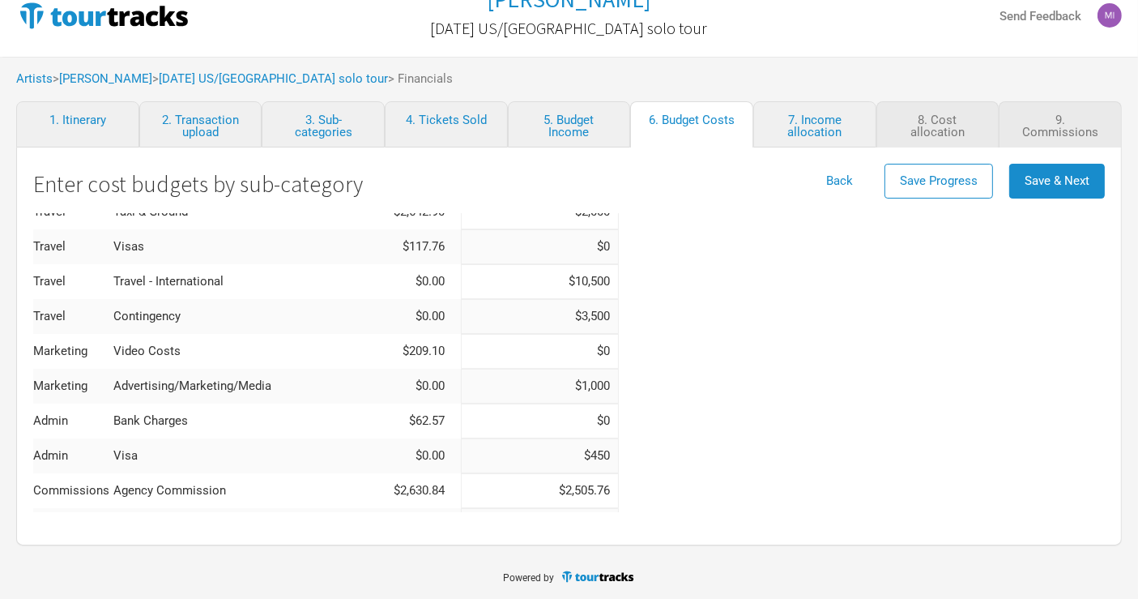
scroll to position [442, 0]
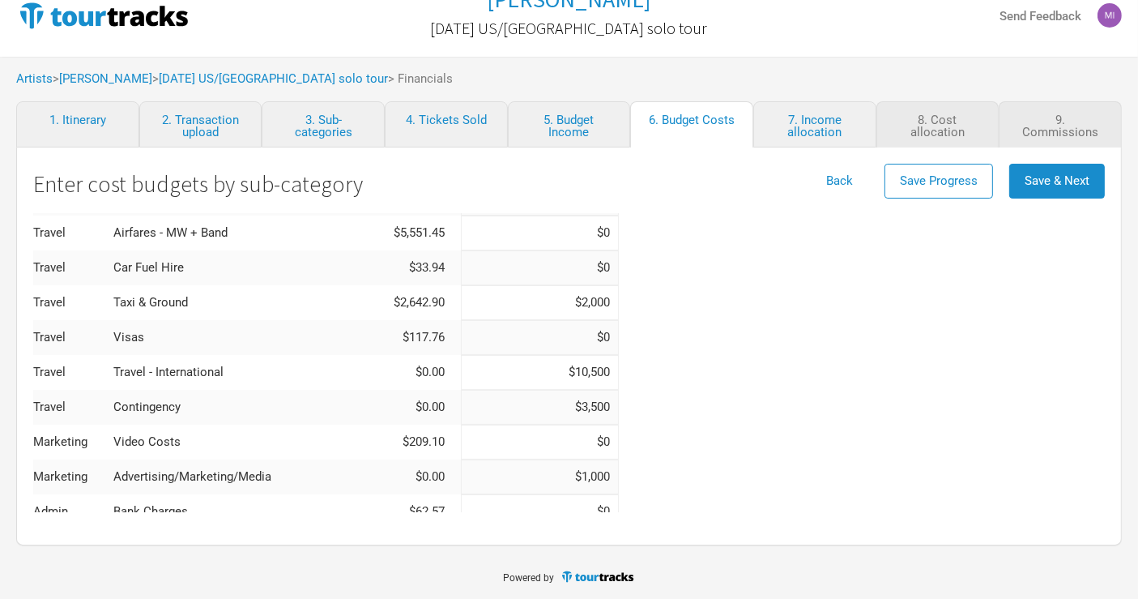
click at [527, 480] on input "$1,000" at bounding box center [540, 476] width 158 height 35
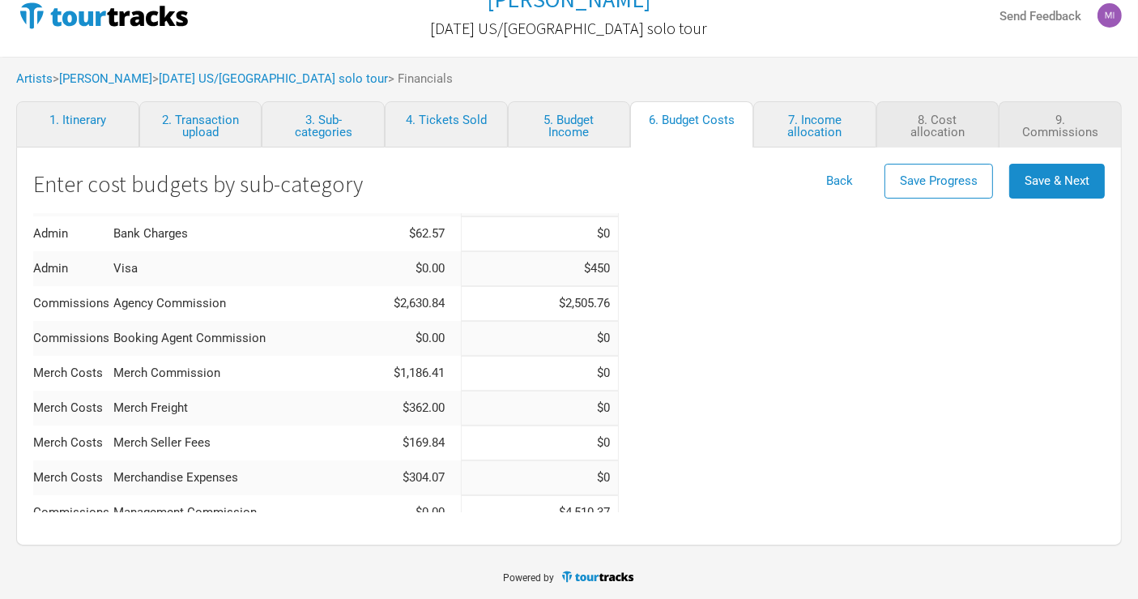
scroll to position [540, 0]
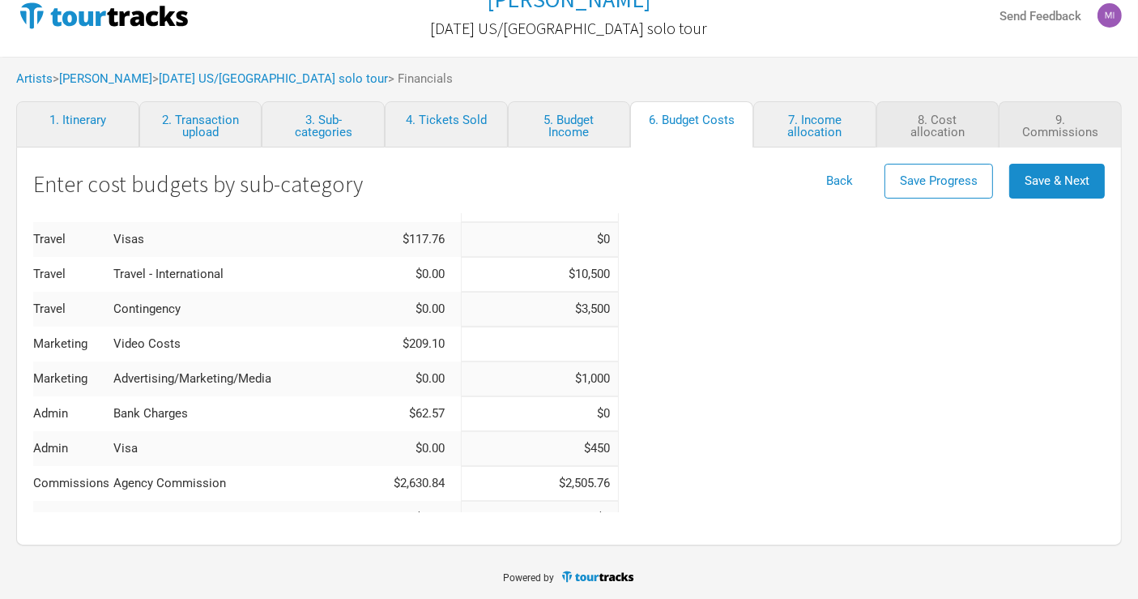
click at [540, 349] on input at bounding box center [540, 344] width 158 height 35
paste input "$1,000"
type input "$1,000"
click at [549, 378] on input "$1,000" at bounding box center [540, 378] width 158 height 35
click at [550, 378] on input "$1,000" at bounding box center [540, 378] width 158 height 35
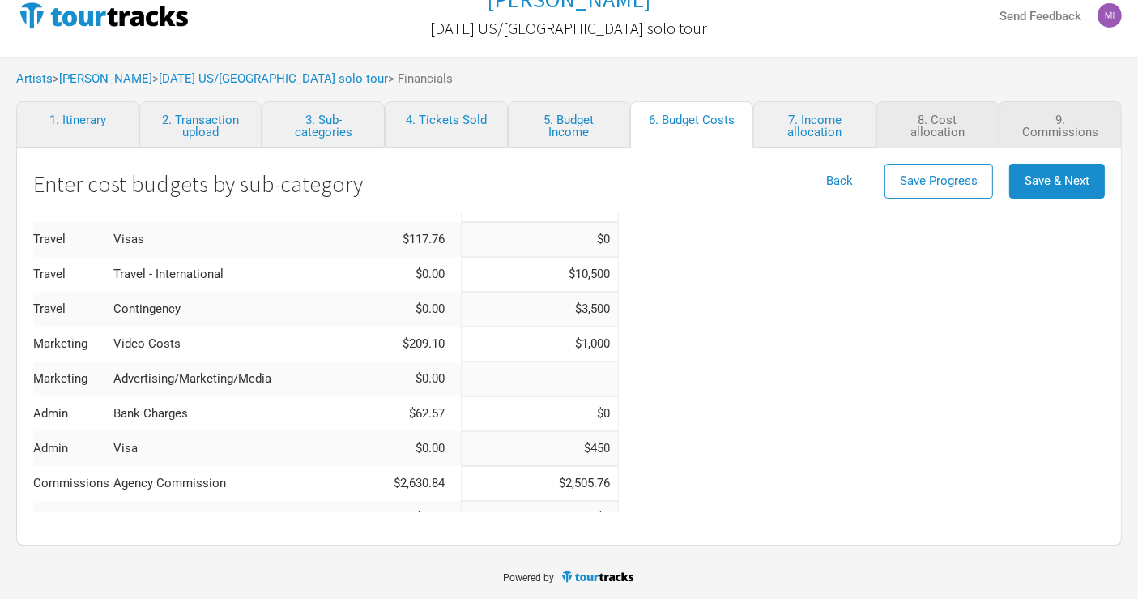
type input "$0"
click at [653, 382] on div "Total ( NZD ) $39,872.16 $40,826.13 Category Actual Budgeted Show Costs Freight…" at bounding box center [569, 224] width 1072 height 1102
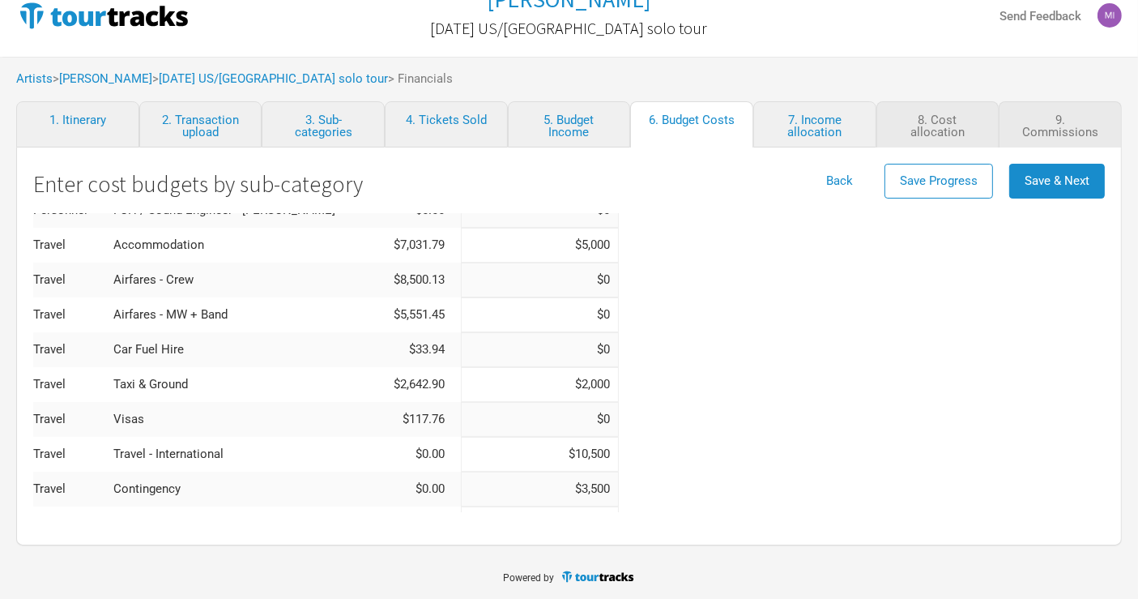
scroll to position [270, 0]
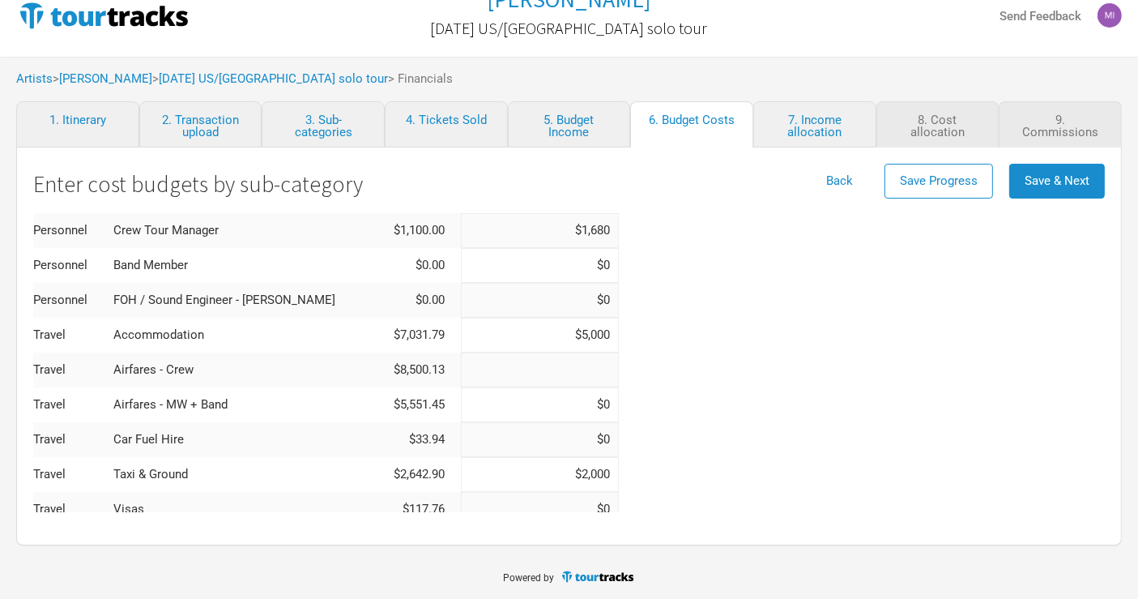
click at [536, 372] on input at bounding box center [540, 369] width 158 height 35
type input "$5,250"
click at [541, 401] on input at bounding box center [540, 404] width 158 height 35
type input "$5,250"
click at [685, 392] on div "Total ( NZD ) $39,872.16 $51,326.13 Category Actual Budgeted Show Costs Freight…" at bounding box center [569, 494] width 1072 height 1102
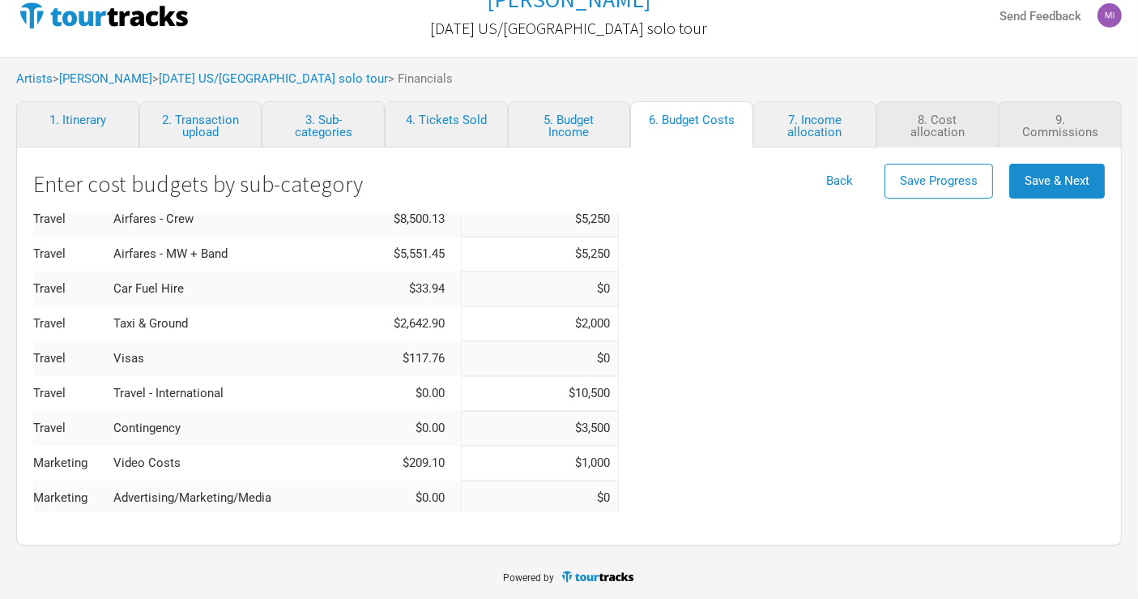
scroll to position [450, 0]
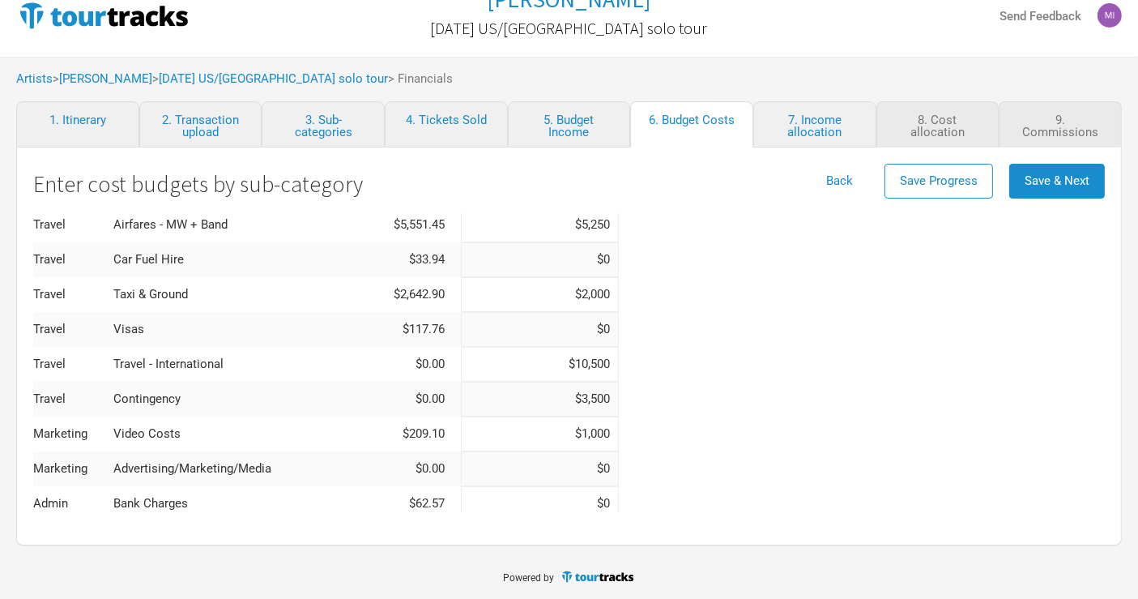
click at [555, 366] on input "$10,500" at bounding box center [540, 364] width 158 height 35
drag, startPoint x: 555, startPoint y: 366, endPoint x: 617, endPoint y: 375, distance: 63.0
click at [556, 366] on input "$10,500" at bounding box center [540, 364] width 158 height 35
type input "$0"
click at [954, 433] on div "Total ( NZD ) $39,872.16 $40,826.13 Category Actual Budgeted Show Costs Freight…" at bounding box center [569, 314] width 1072 height 1102
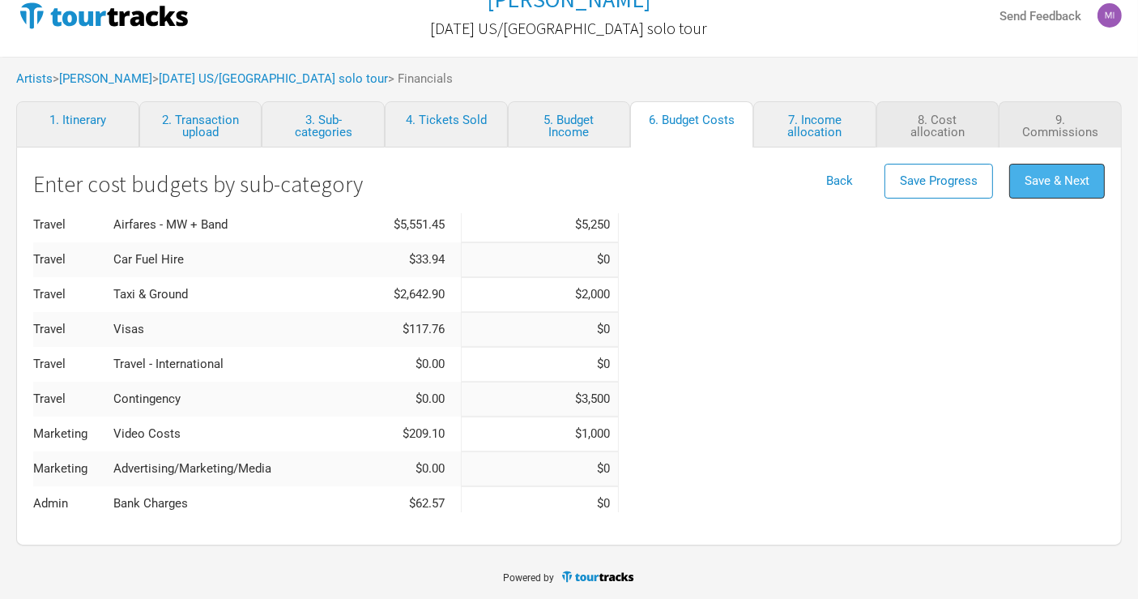
click at [1057, 179] on span "Save & Next" at bounding box center [1057, 180] width 65 height 15
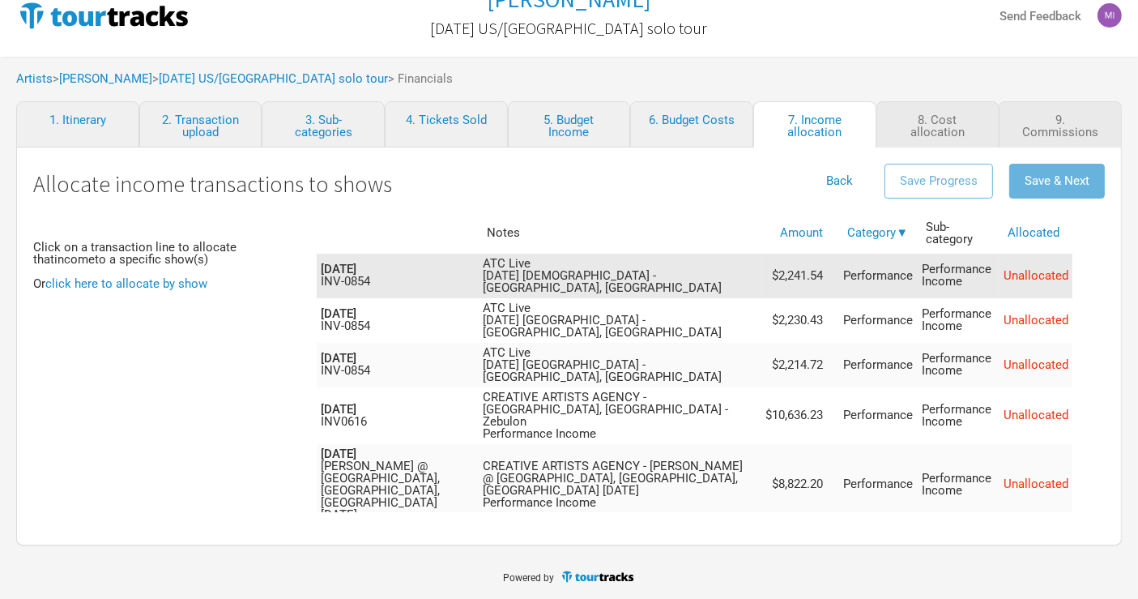
click at [646, 267] on td "ATC Live [DATE] [DEMOGRAPHIC_DATA] - [GEOGRAPHIC_DATA], [GEOGRAPHIC_DATA]" at bounding box center [621, 276] width 284 height 45
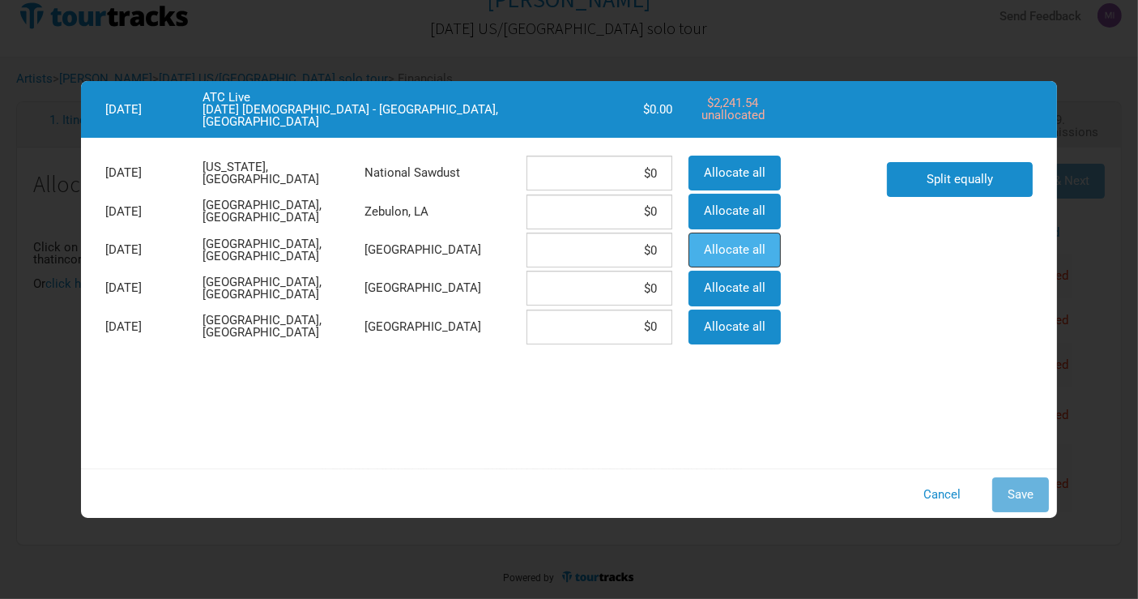
click at [727, 247] on span "Allocate all" at bounding box center [735, 249] width 62 height 15
type input "$2,241.54"
click at [1017, 497] on span "Save" at bounding box center [1021, 494] width 26 height 15
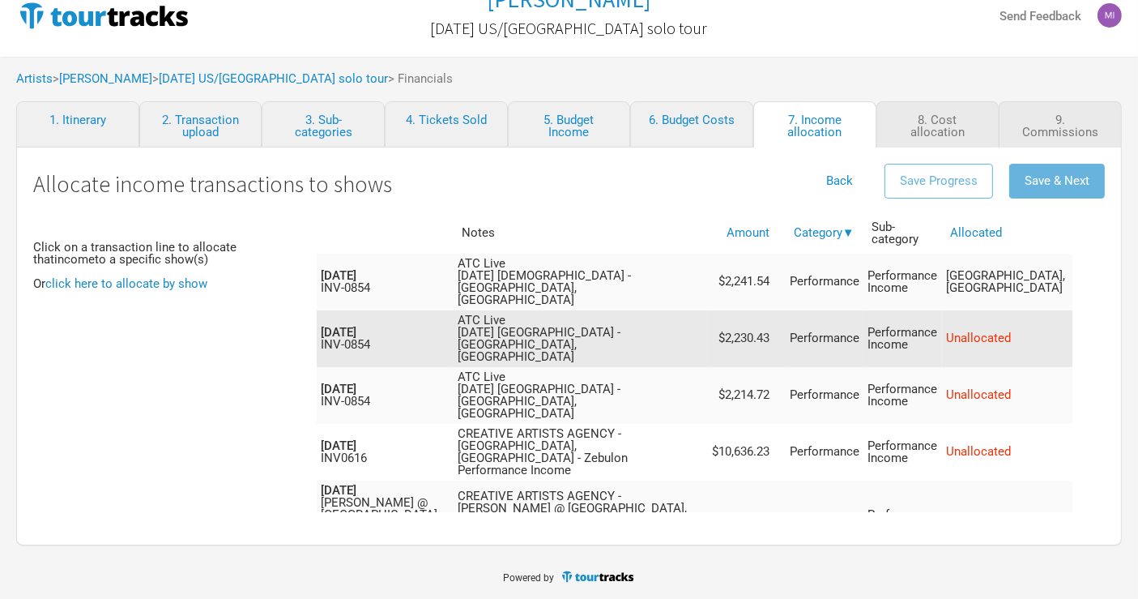
click at [707, 318] on td "ATC Live [DATE] [DEMOGRAPHIC_DATA] - [GEOGRAPHIC_DATA], [GEOGRAPHIC_DATA]" at bounding box center [581, 338] width 254 height 57
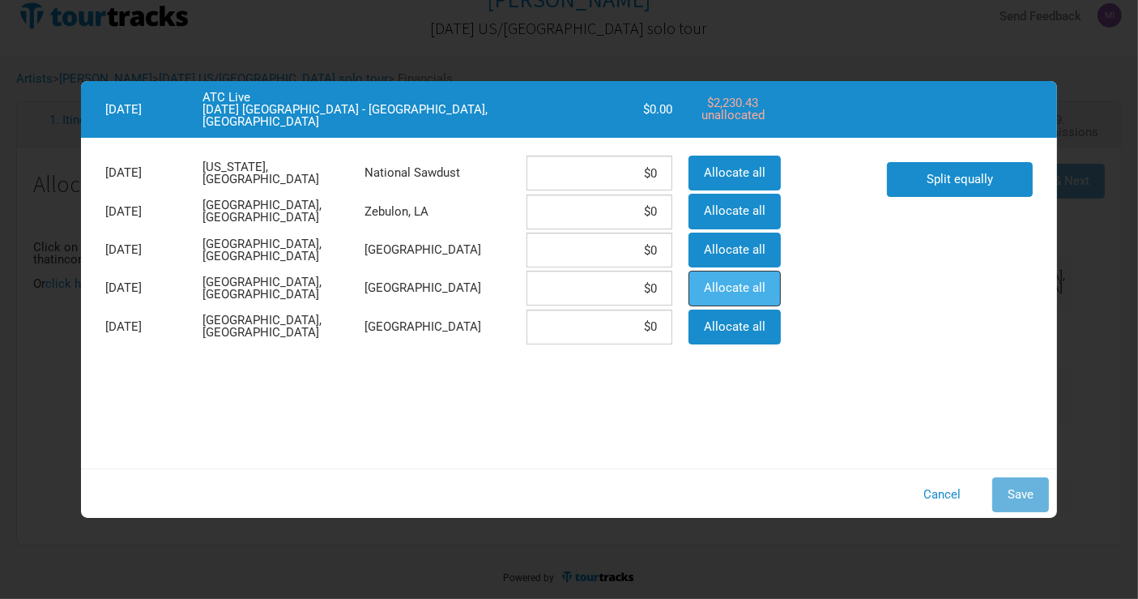
click at [738, 290] on span "Allocate all" at bounding box center [735, 287] width 62 height 15
type input "$2,230.43"
click at [1025, 487] on span "Save" at bounding box center [1021, 494] width 26 height 15
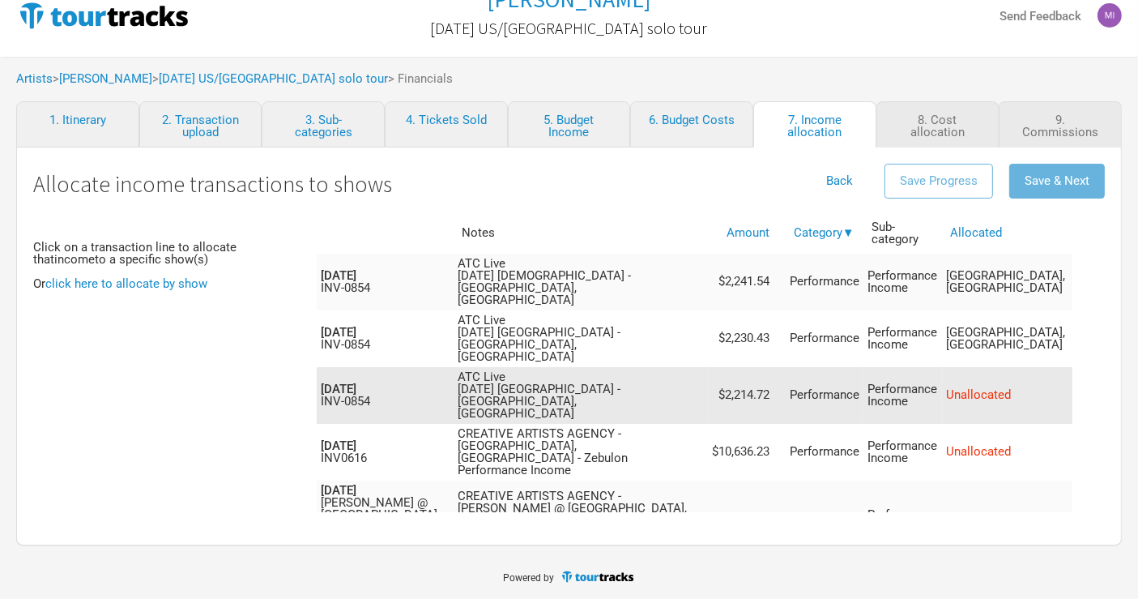
click at [682, 367] on td "ATC Live [DATE] [DEMOGRAPHIC_DATA] - [GEOGRAPHIC_DATA], [GEOGRAPHIC_DATA]" at bounding box center [581, 395] width 254 height 57
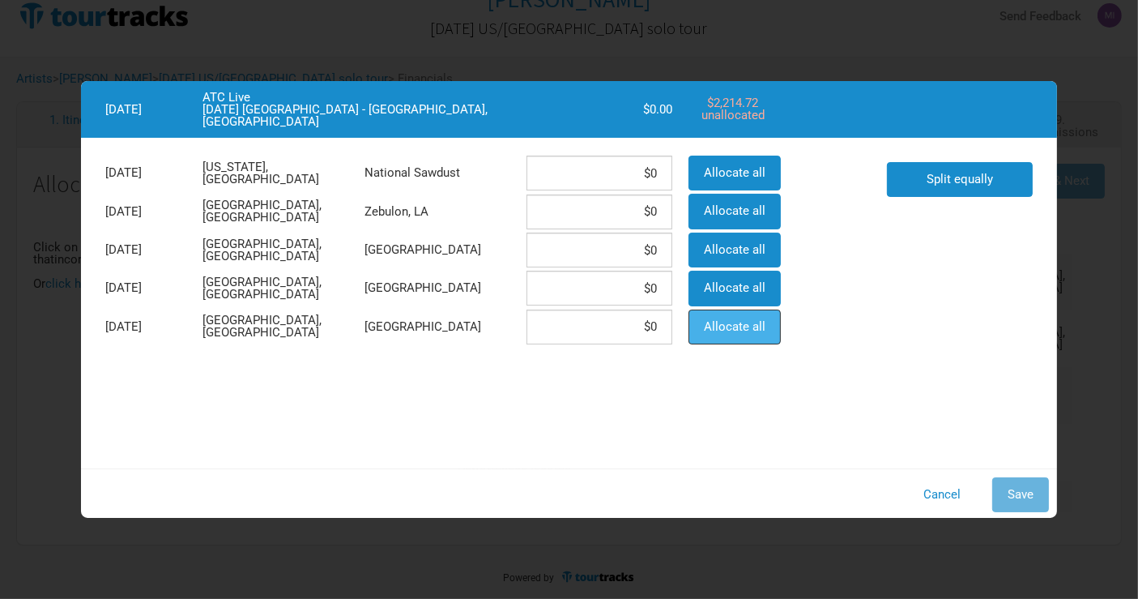
click at [758, 310] on button "Allocate all" at bounding box center [735, 327] width 92 height 35
type input "$2,214.72"
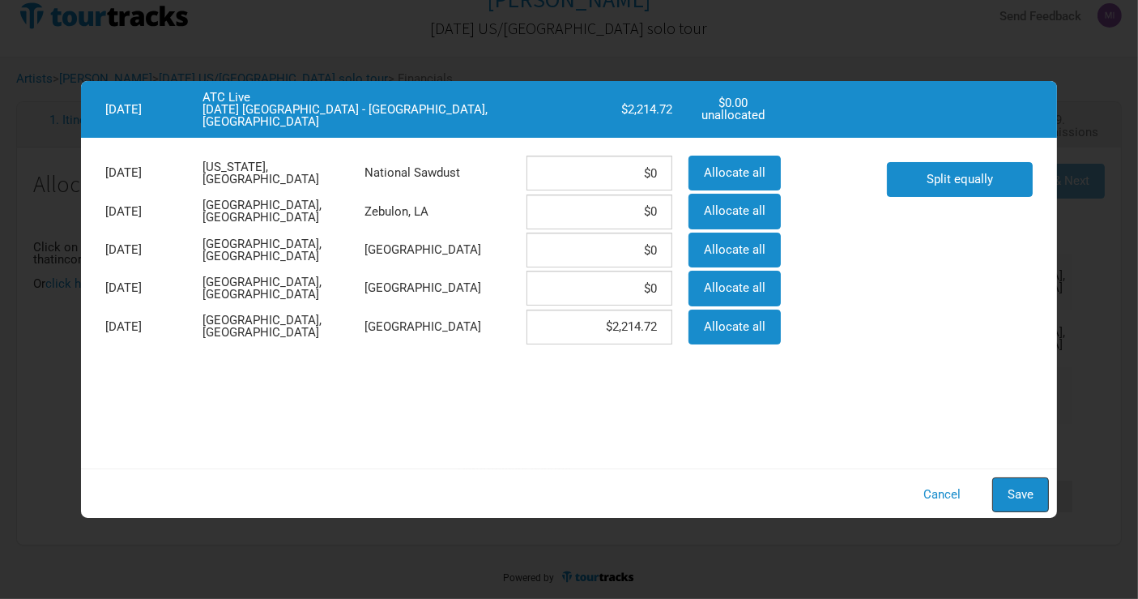
click at [1018, 490] on span "Save" at bounding box center [1021, 494] width 26 height 15
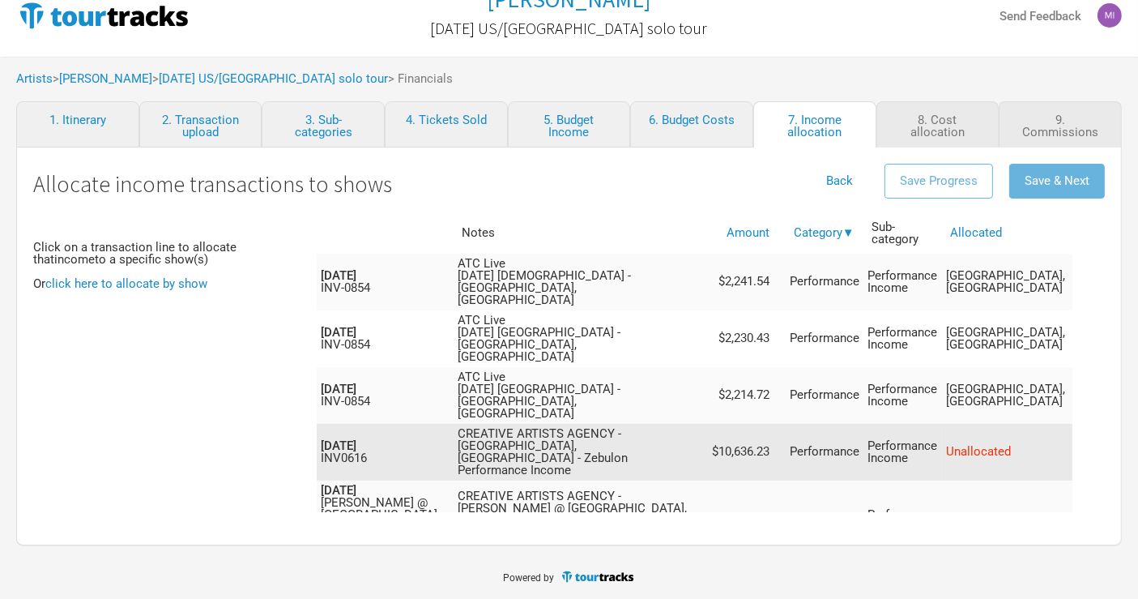
click at [684, 424] on td "CREATIVE ARTISTS AGENCY - [GEOGRAPHIC_DATA], [GEOGRAPHIC_DATA] - Zebulon Perfor…" at bounding box center [581, 452] width 254 height 57
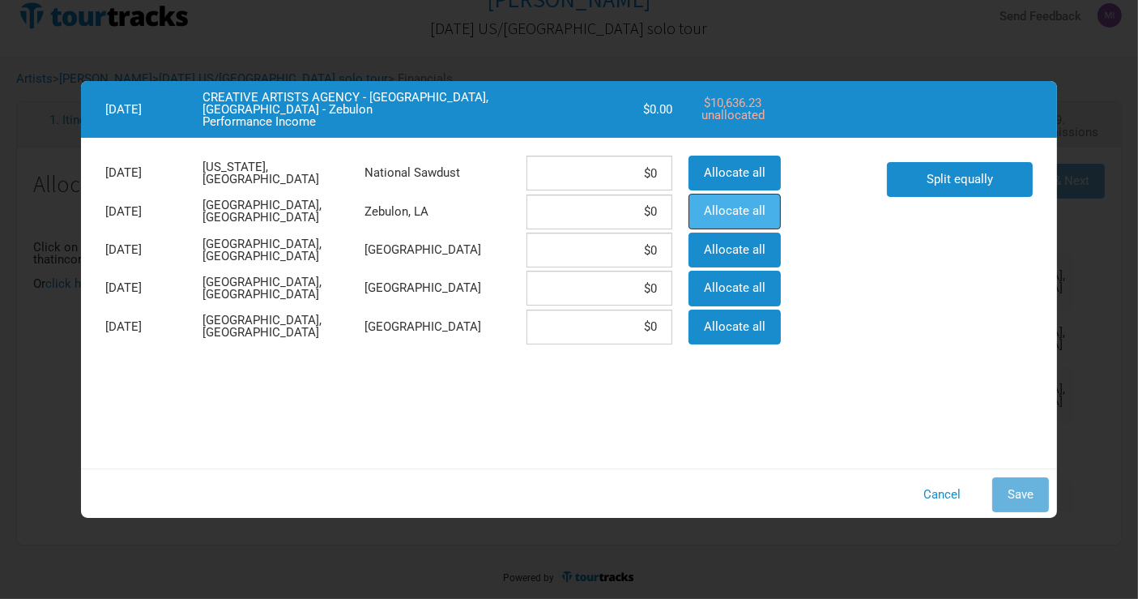
click at [743, 205] on span "Allocate all" at bounding box center [735, 210] width 62 height 15
type input "$10,636.23"
click at [1040, 506] on button "Save" at bounding box center [1021, 494] width 57 height 35
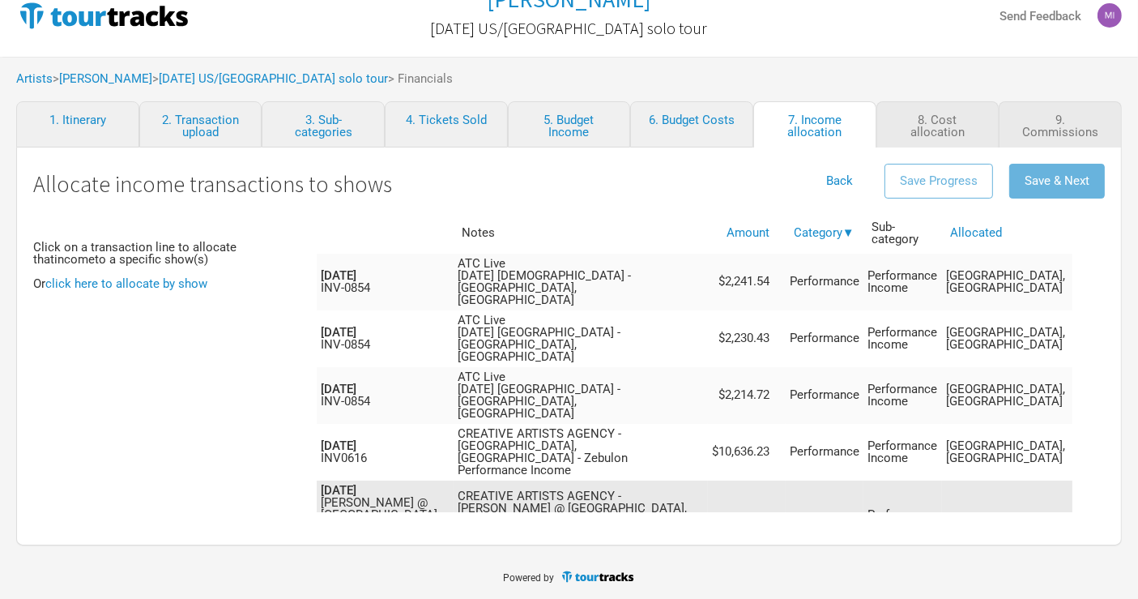
click at [694, 480] on td "CREATIVE ARTISTS AGENCY - [PERSON_NAME] @ [GEOGRAPHIC_DATA], [GEOGRAPHIC_DATA],…" at bounding box center [581, 520] width 254 height 81
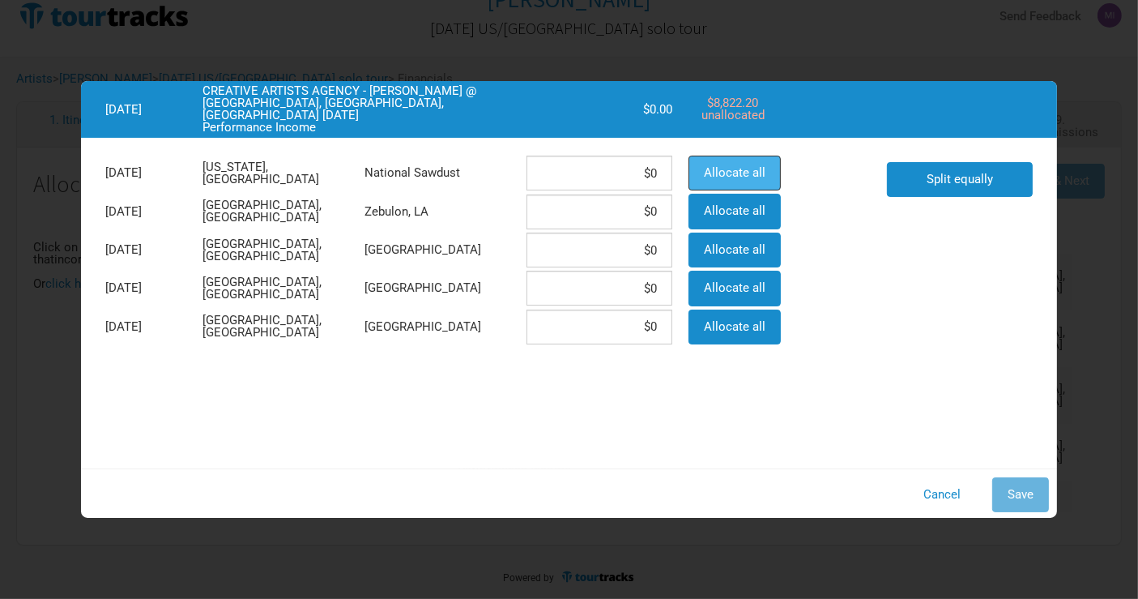
click at [720, 170] on span "Allocate all" at bounding box center [735, 172] width 62 height 15
type input "$8,822.2"
click at [1027, 494] on span "Save" at bounding box center [1021, 494] width 26 height 15
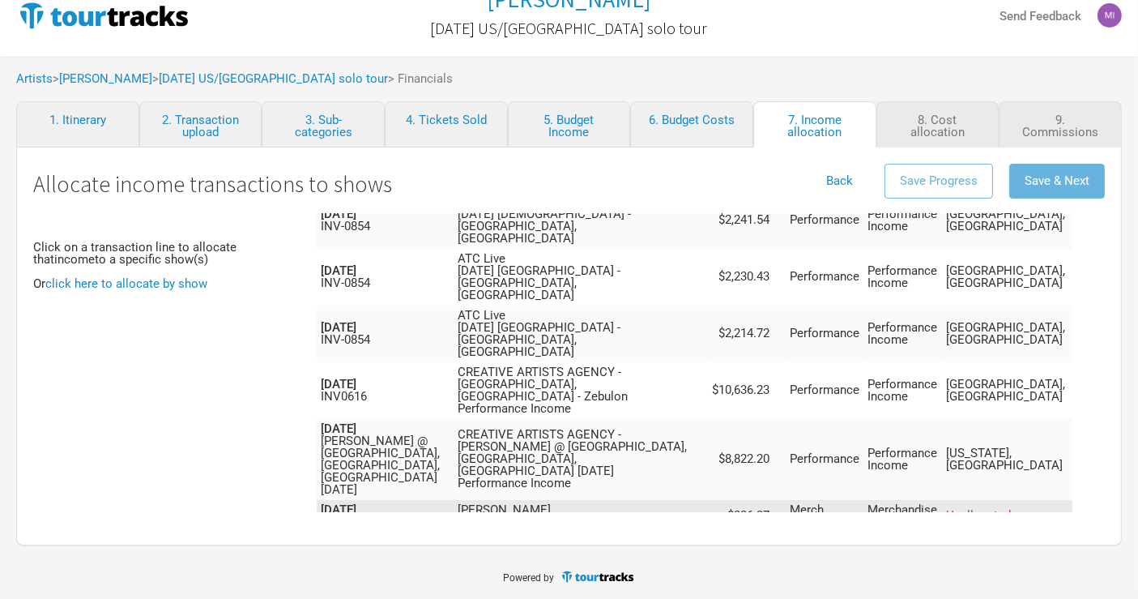
scroll to position [97, 0]
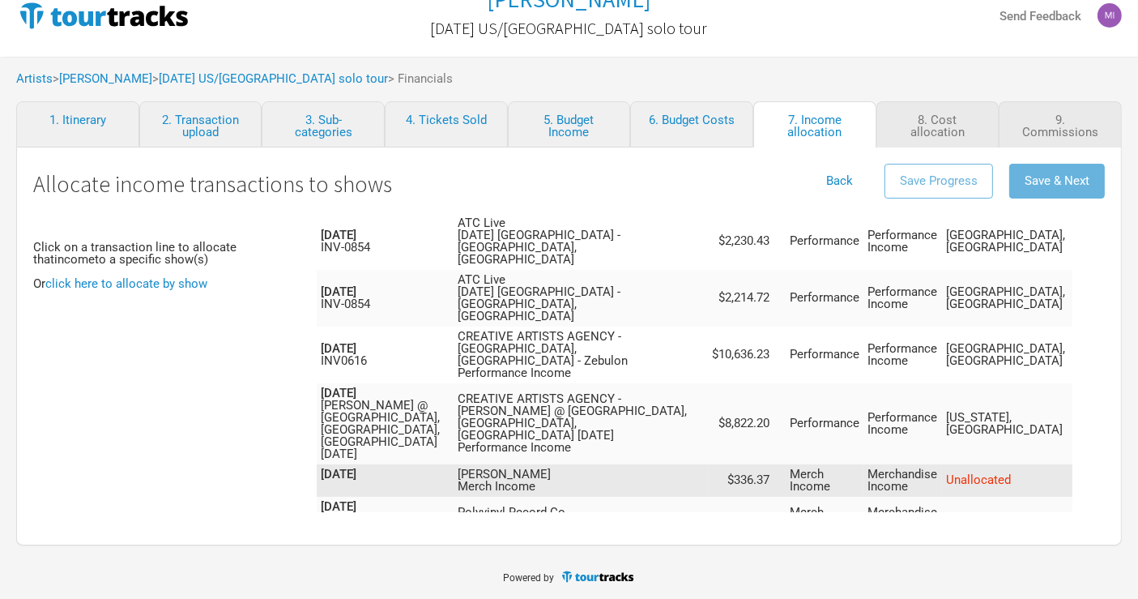
click at [669, 464] on td "[PERSON_NAME] Merch Income" at bounding box center [581, 480] width 254 height 32
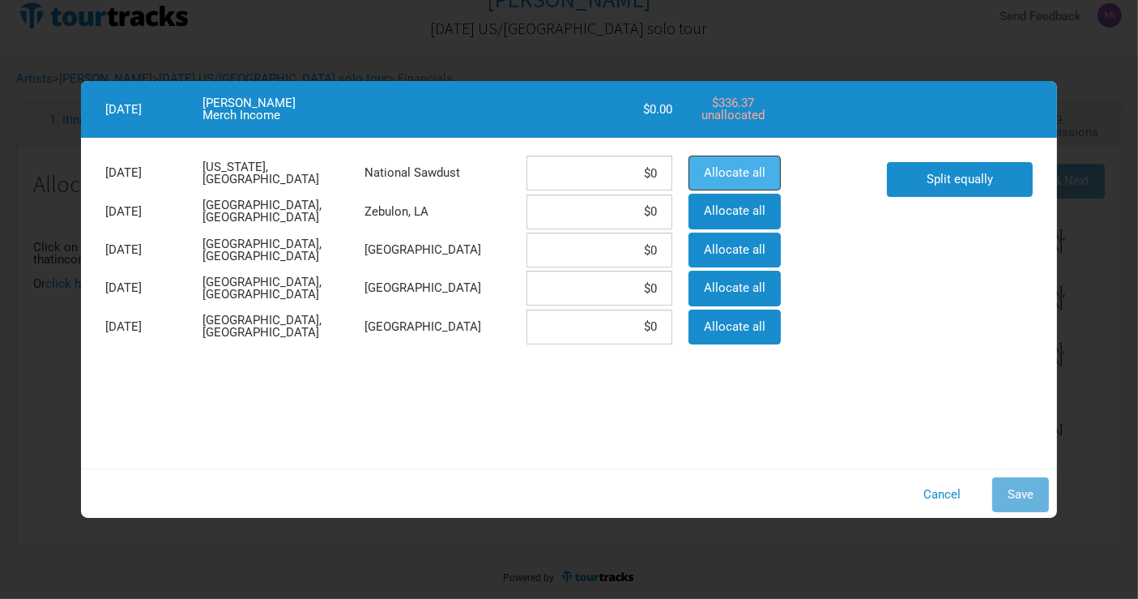
click at [738, 162] on button "Allocate all" at bounding box center [735, 173] width 92 height 35
type input "$336.37"
click at [1018, 489] on span "Save" at bounding box center [1021, 494] width 26 height 15
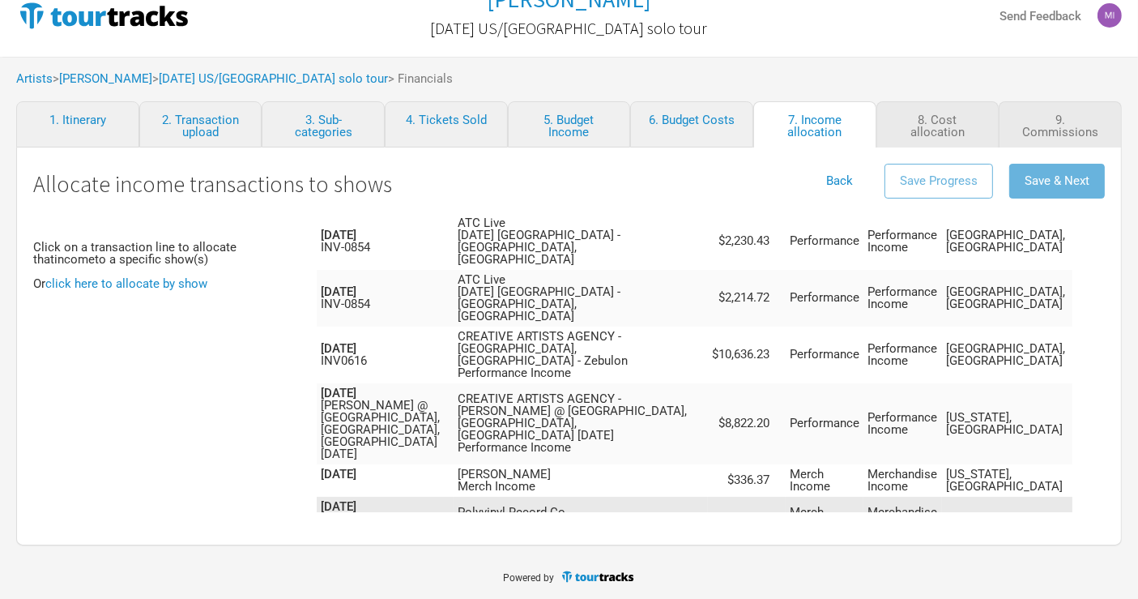
click at [702, 497] on td "Polyvinyl Record Co Sales" at bounding box center [581, 519] width 254 height 45
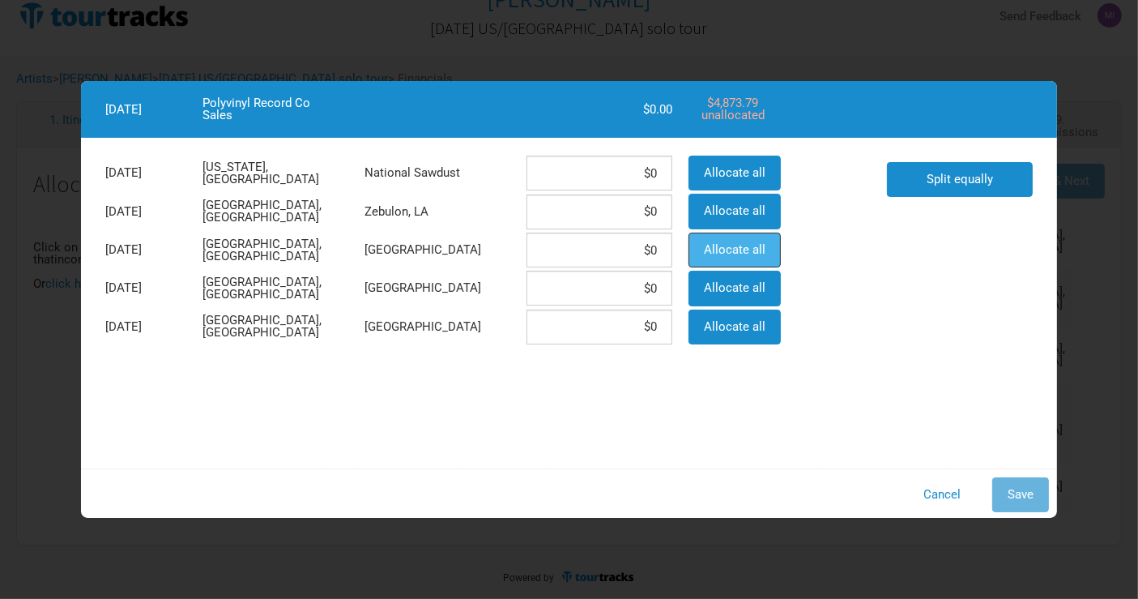
click at [745, 253] on span "Allocate all" at bounding box center [735, 249] width 62 height 15
type input "$4,873.79"
click at [1027, 493] on span "Save" at bounding box center [1021, 494] width 26 height 15
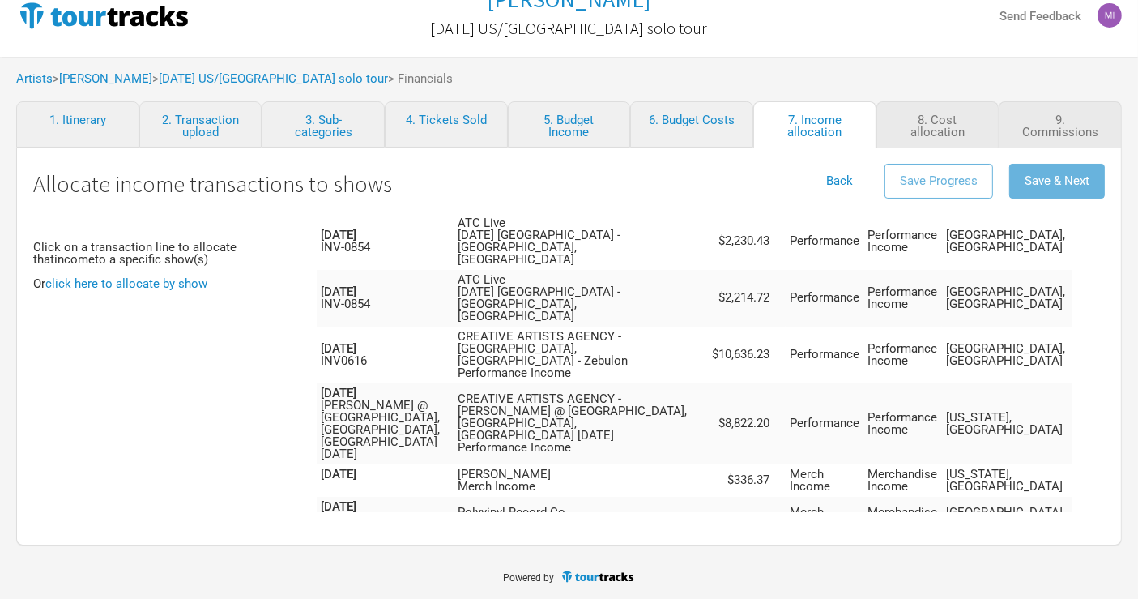
click at [607, 541] on td "[PERSON_NAME] [PERSON_NAME] Merch Income" at bounding box center [581, 557] width 254 height 32
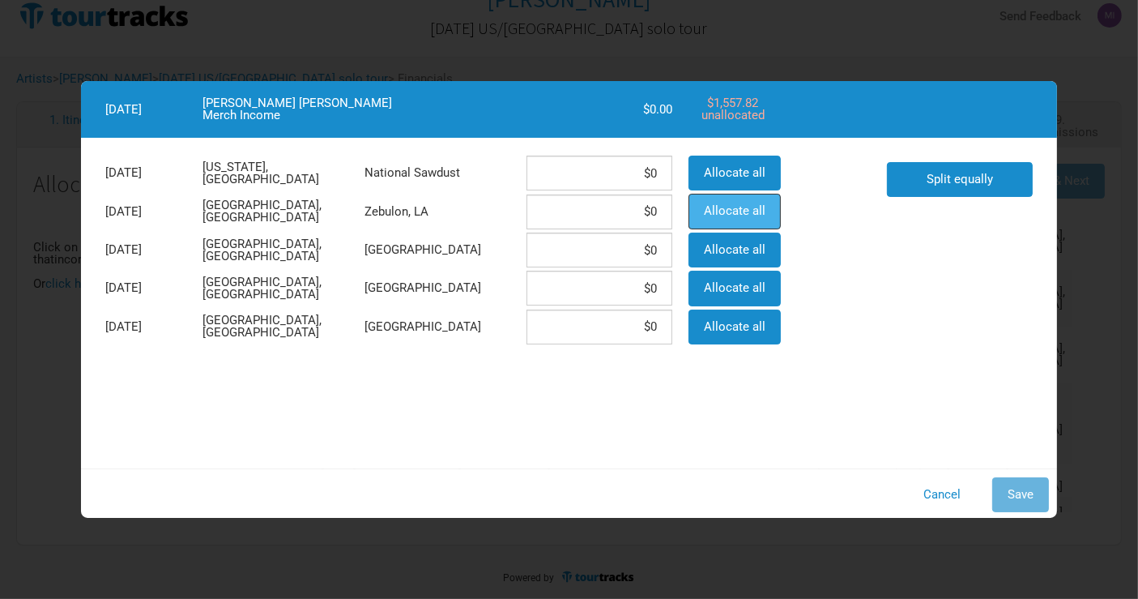
drag, startPoint x: 732, startPoint y: 211, endPoint x: 756, endPoint y: 223, distance: 26.8
click at [731, 211] on span "Allocate all" at bounding box center [735, 210] width 62 height 15
type input "$1,557.82"
click at [1028, 493] on span "Save" at bounding box center [1021, 494] width 26 height 15
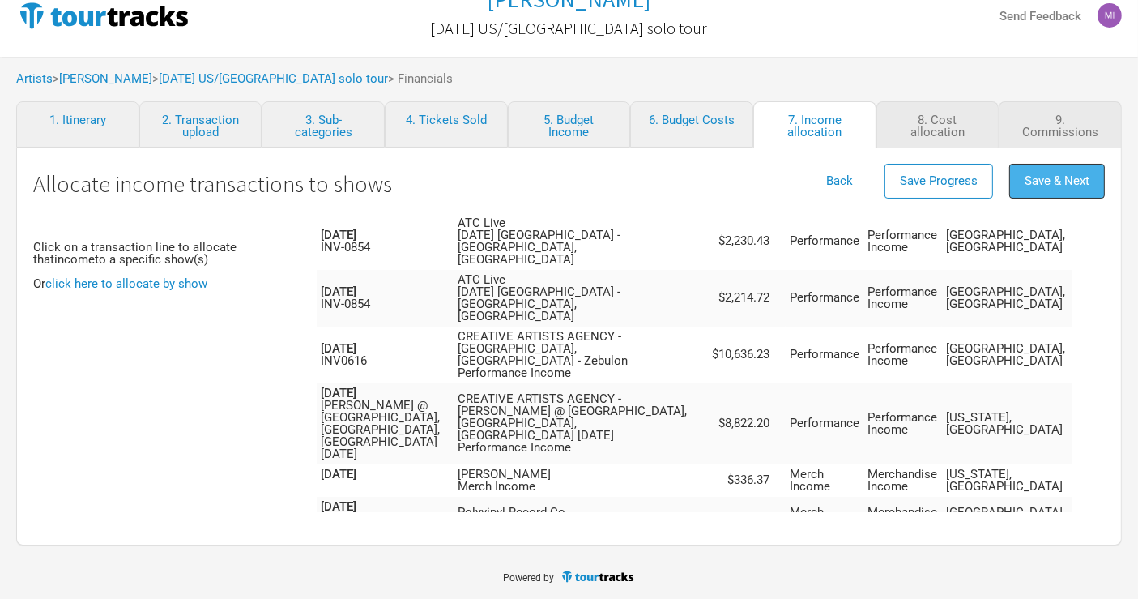
click at [1071, 187] on button "Save & Next" at bounding box center [1058, 181] width 96 height 35
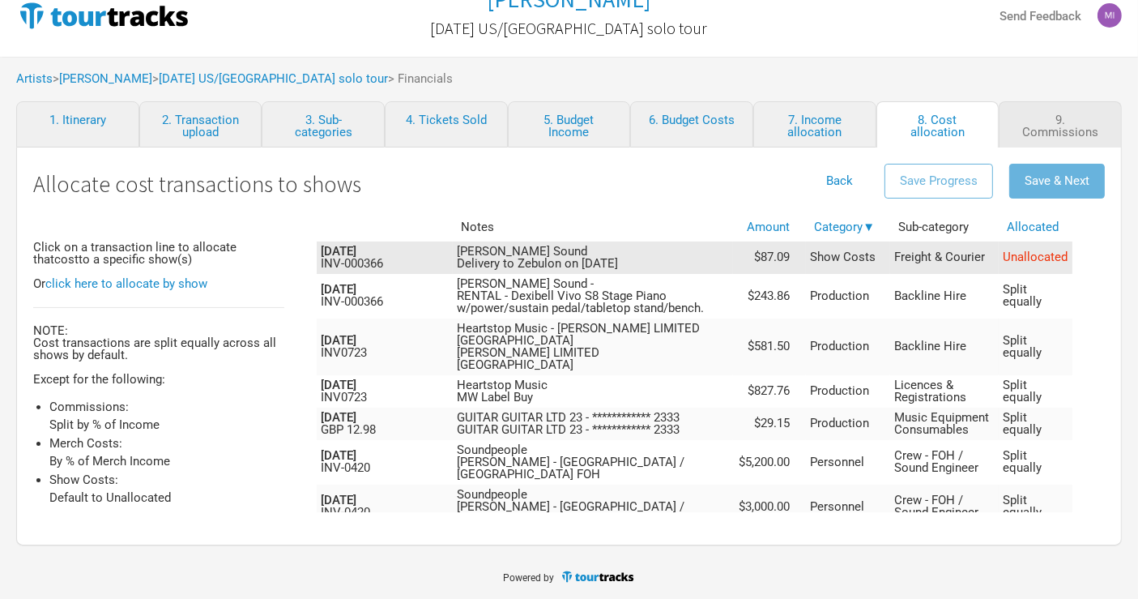
click at [679, 260] on td "[PERSON_NAME] Sound Delivery to Zebulon on [DATE]" at bounding box center [593, 257] width 280 height 32
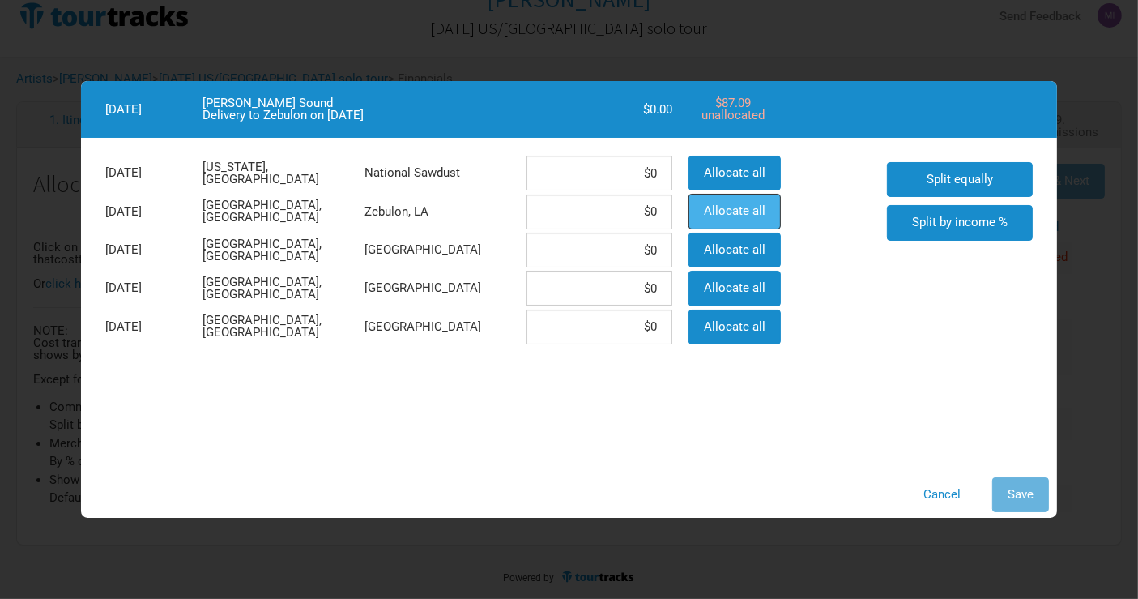
click at [748, 203] on span "Allocate all" at bounding box center [735, 210] width 62 height 15
type input "$87.09"
click at [1025, 489] on span "Save" at bounding box center [1021, 494] width 26 height 15
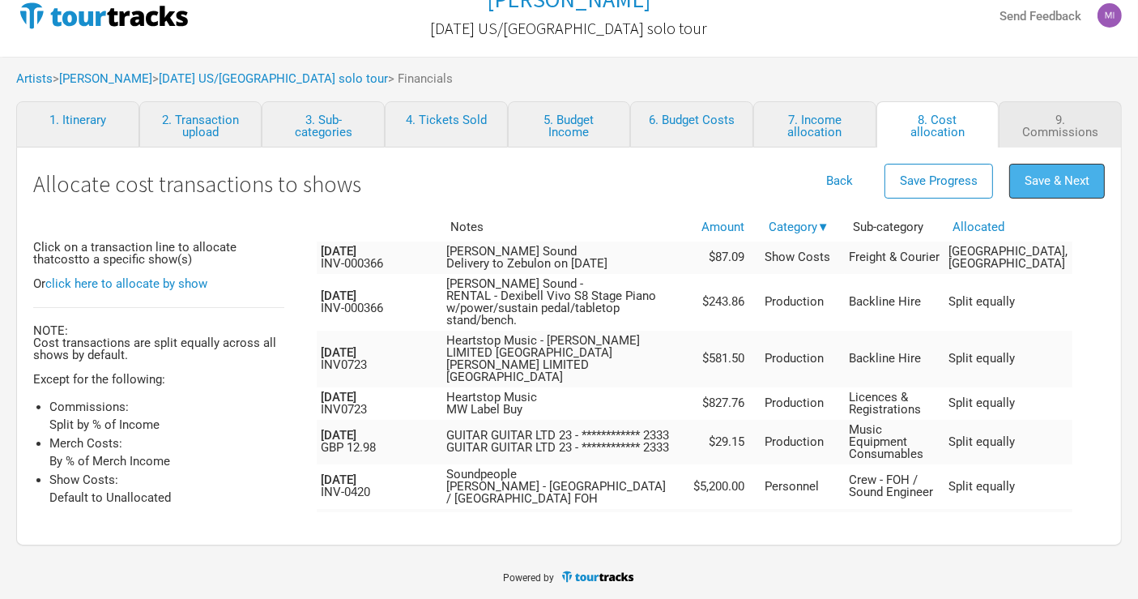
click at [1062, 168] on button "Save & Next" at bounding box center [1058, 181] width 96 height 35
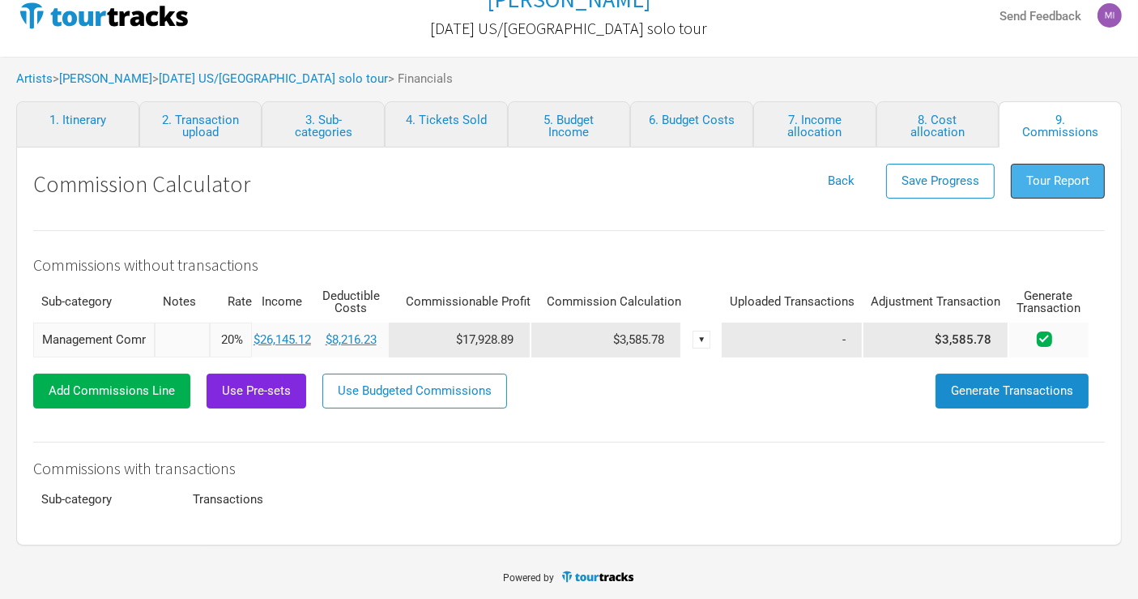
click at [1074, 182] on span "Tour Report" at bounding box center [1058, 180] width 63 height 15
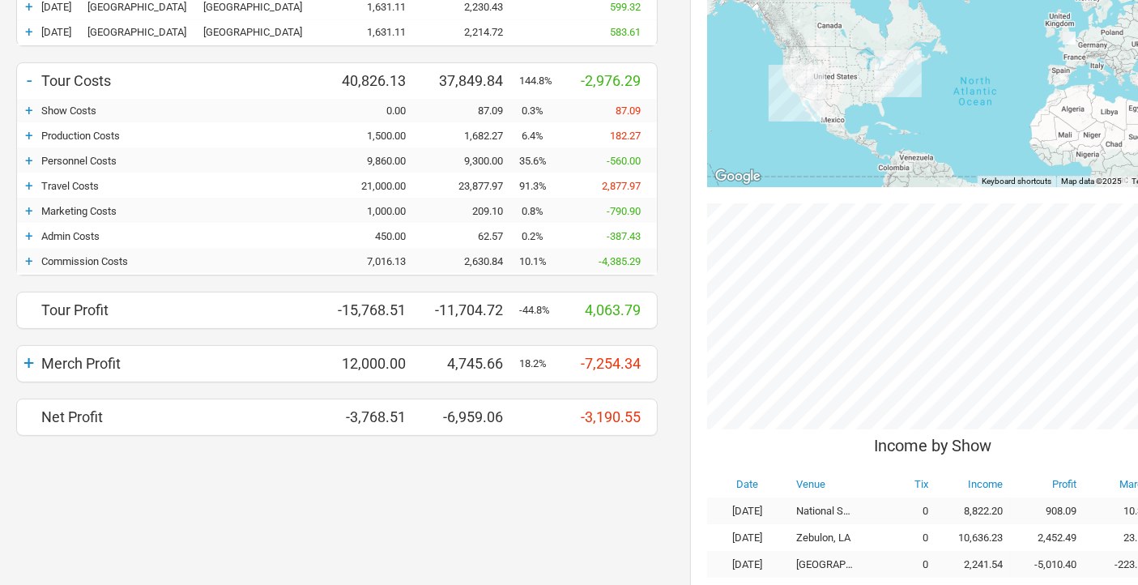
scroll to position [360, 0]
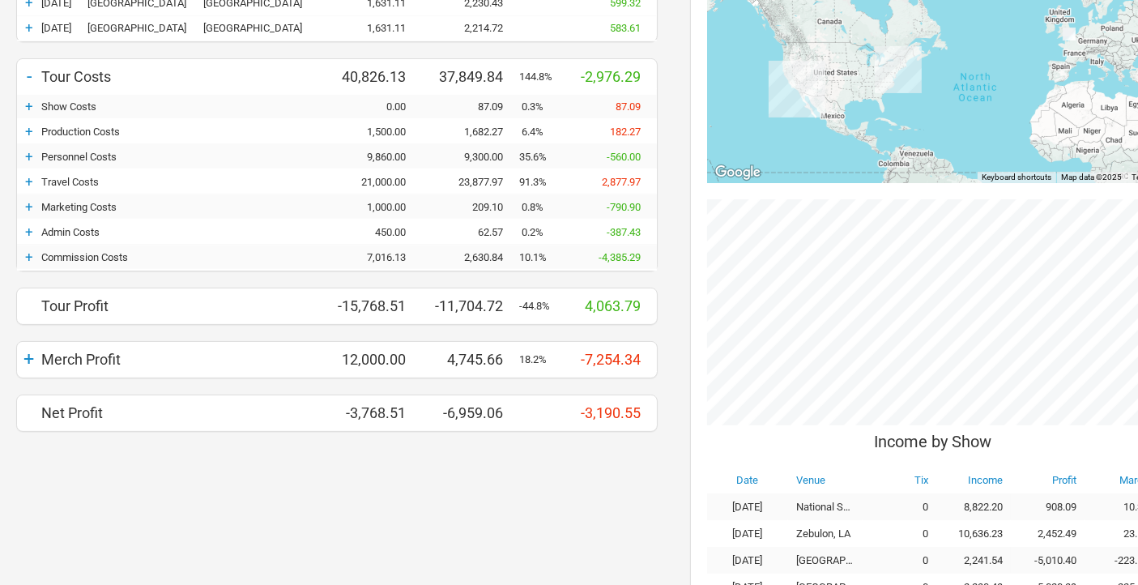
click at [25, 249] on div "+" at bounding box center [29, 257] width 24 height 16
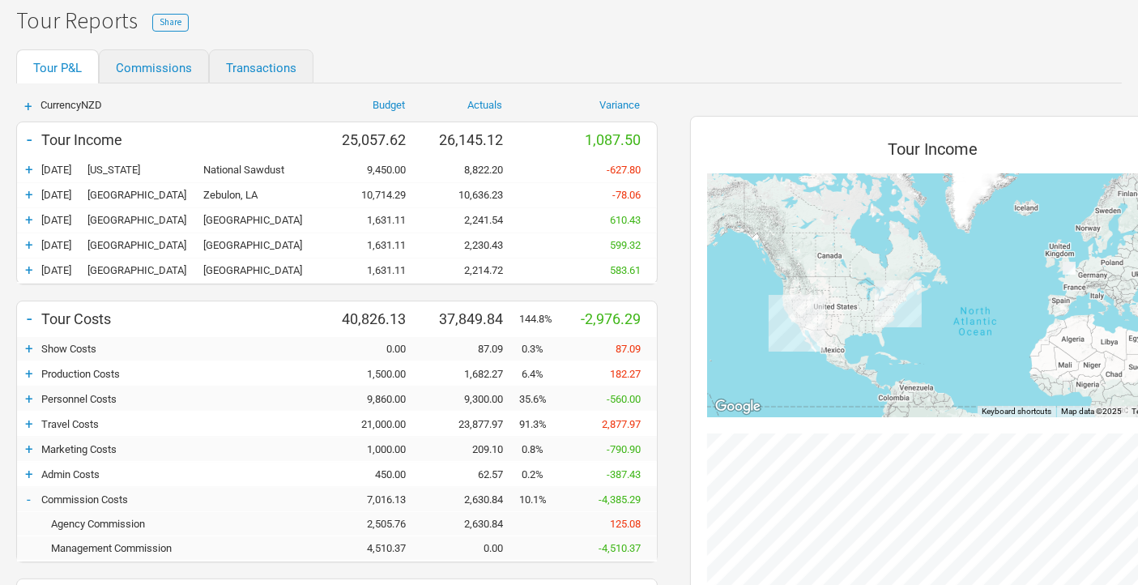
scroll to position [90, 0]
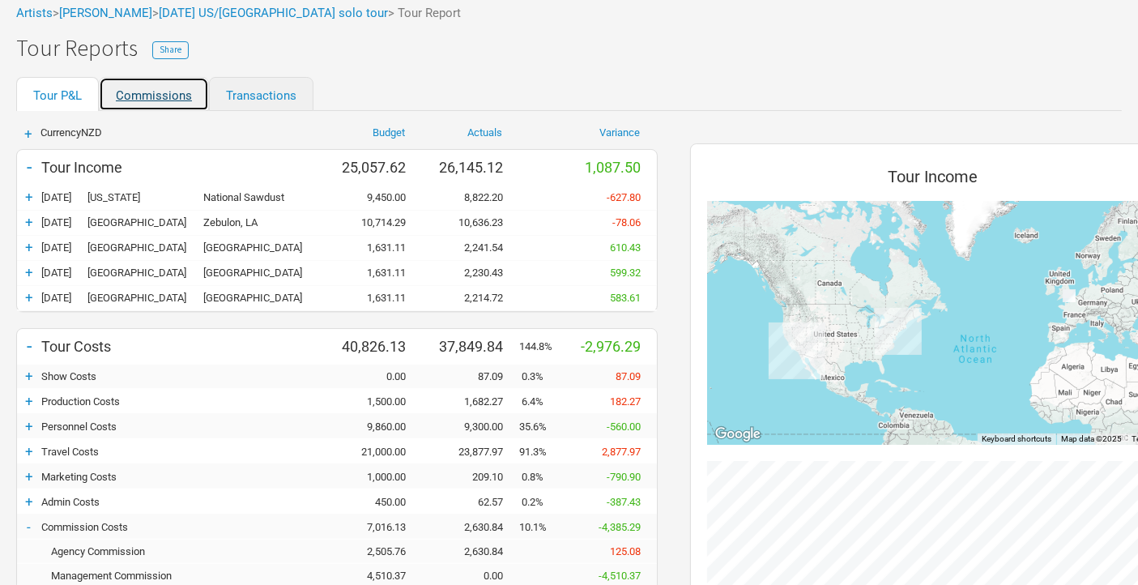
click at [166, 100] on link "Commissions" at bounding box center [154, 94] width 110 height 34
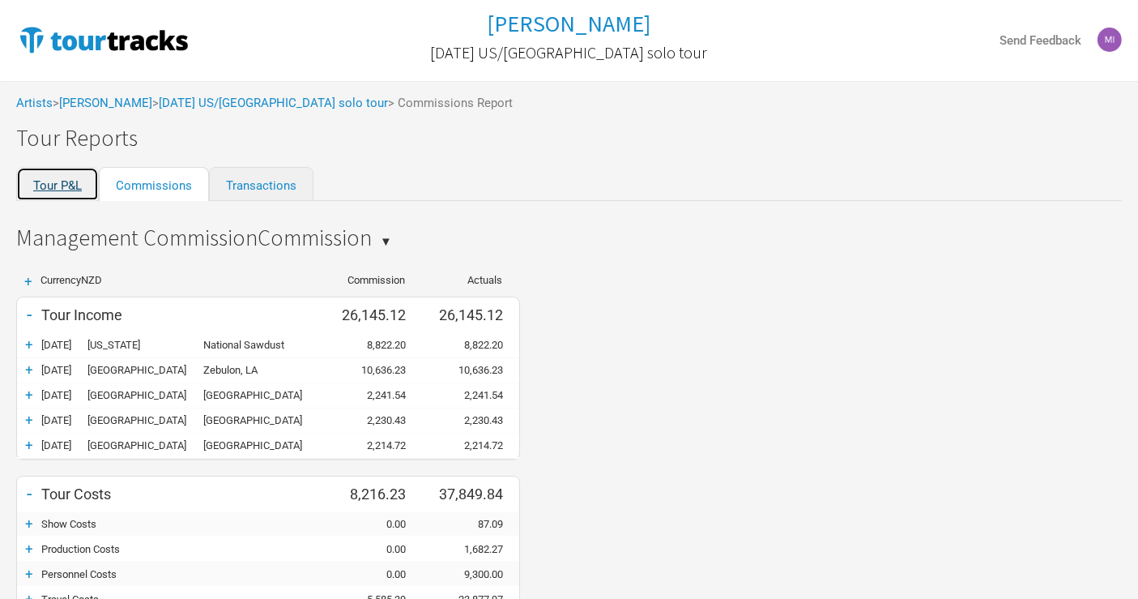
click at [54, 184] on link "Tour P&L" at bounding box center [57, 184] width 83 height 34
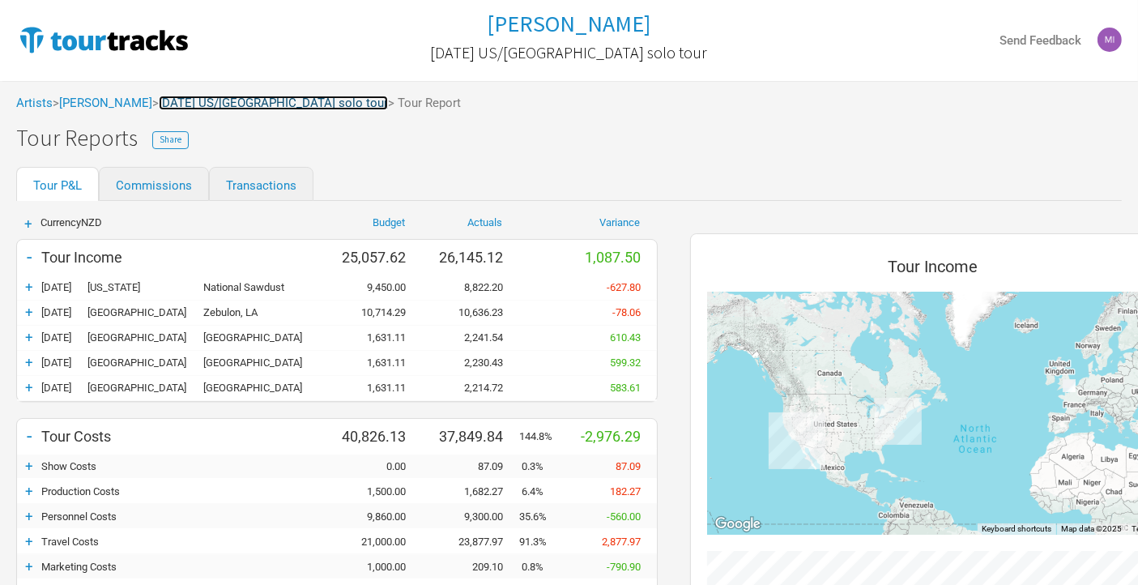
click at [248, 100] on link "[DATE] US/[GEOGRAPHIC_DATA] solo tour" at bounding box center [273, 103] width 229 height 15
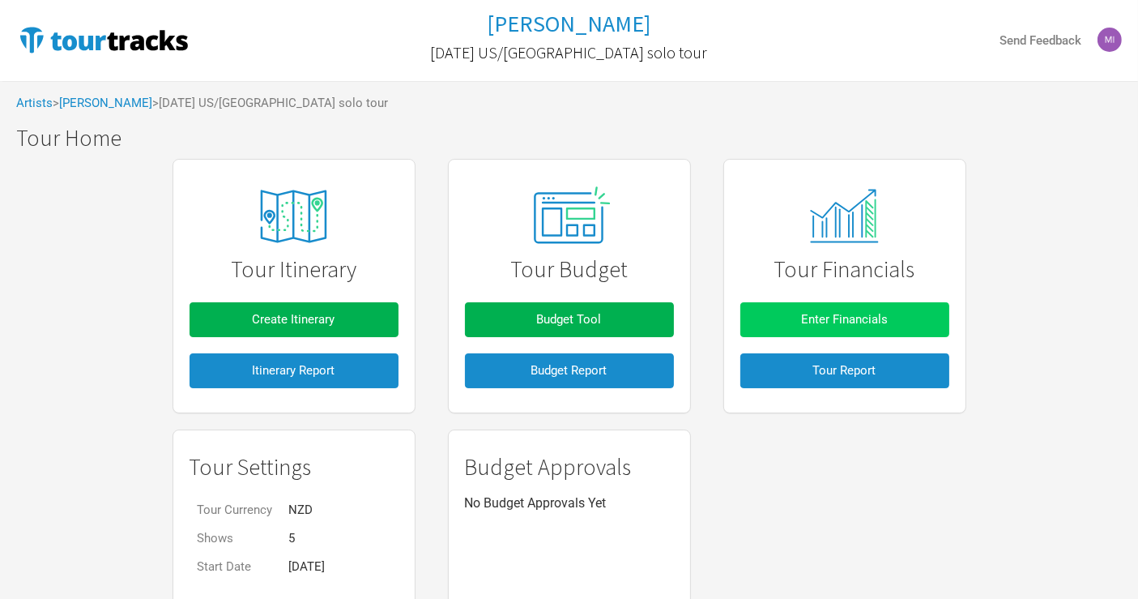
click at [856, 326] on button "Enter Financials" at bounding box center [845, 319] width 209 height 35
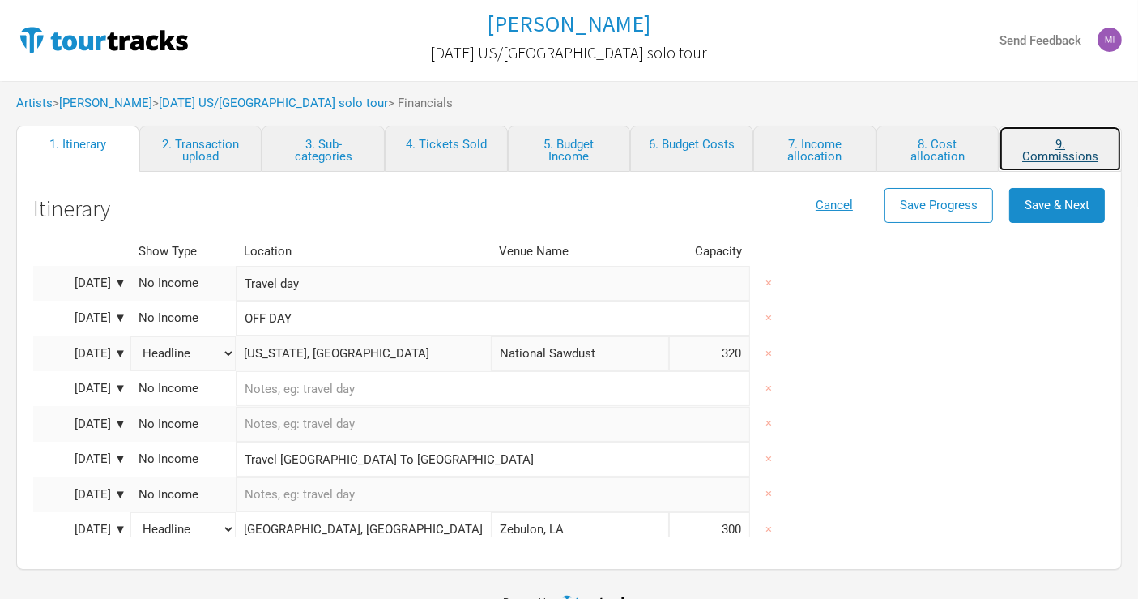
click at [1080, 147] on link "9. Commissions" at bounding box center [1060, 149] width 123 height 46
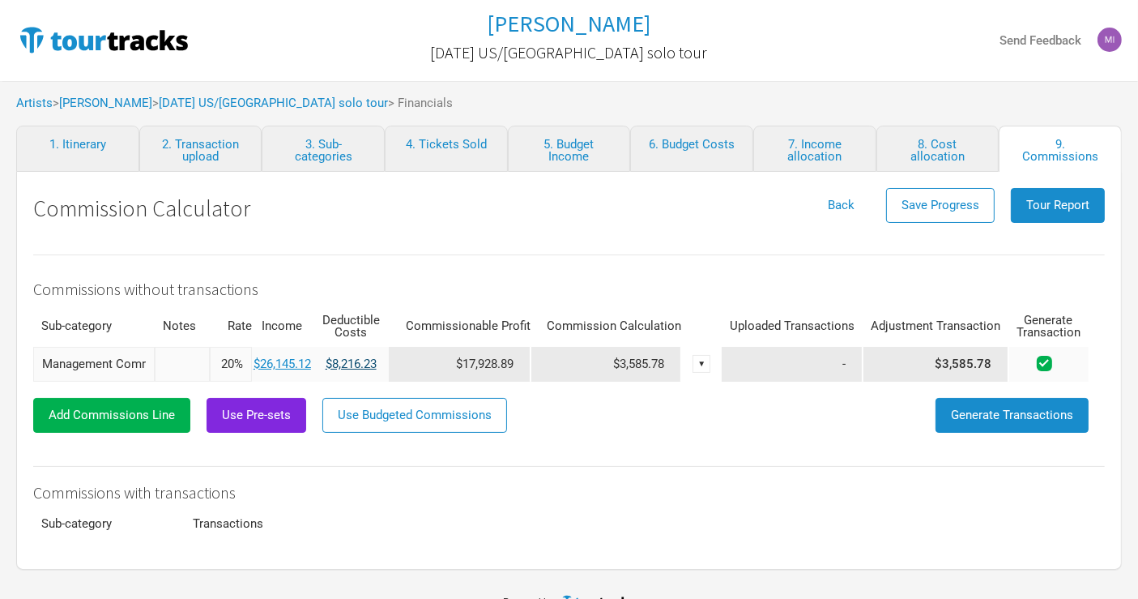
click at [339, 362] on link "$8,216.23" at bounding box center [351, 364] width 51 height 15
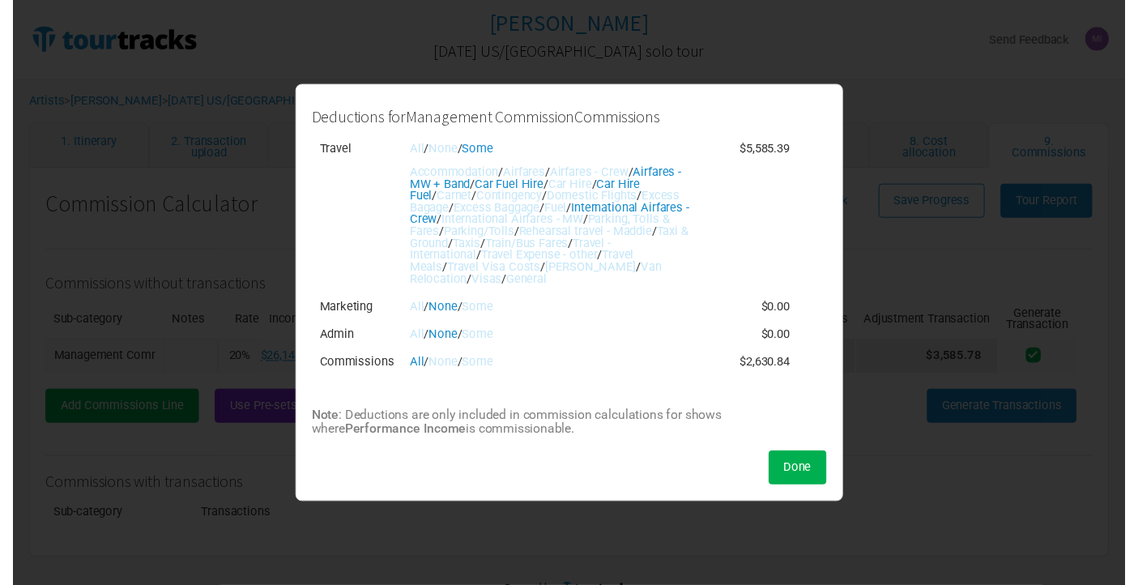
scroll to position [101, 0]
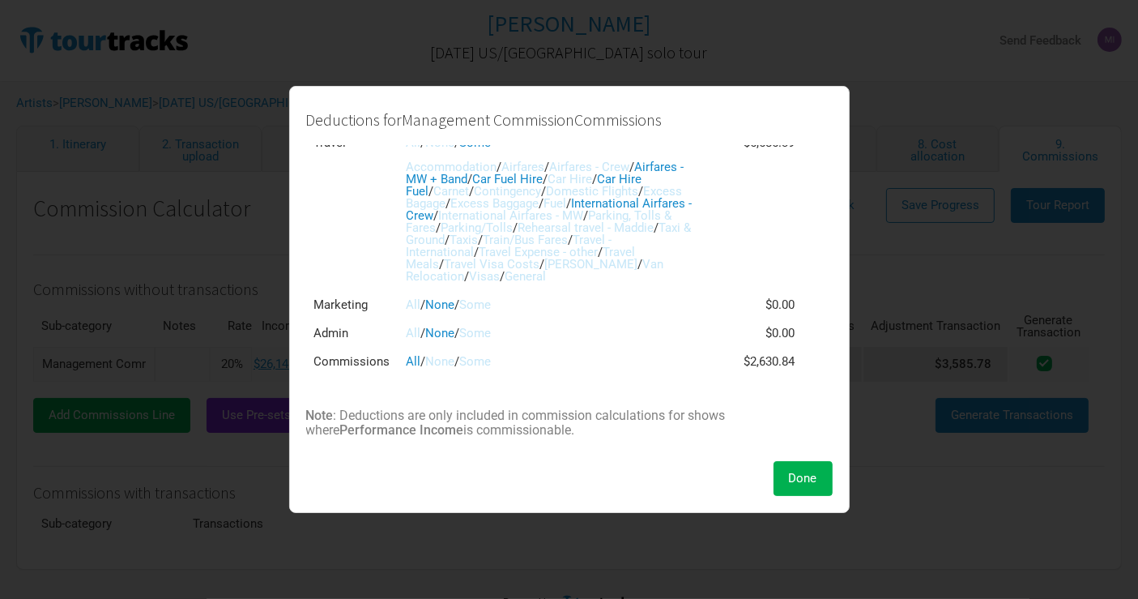
click at [481, 360] on link "Some" at bounding box center [476, 361] width 32 height 15
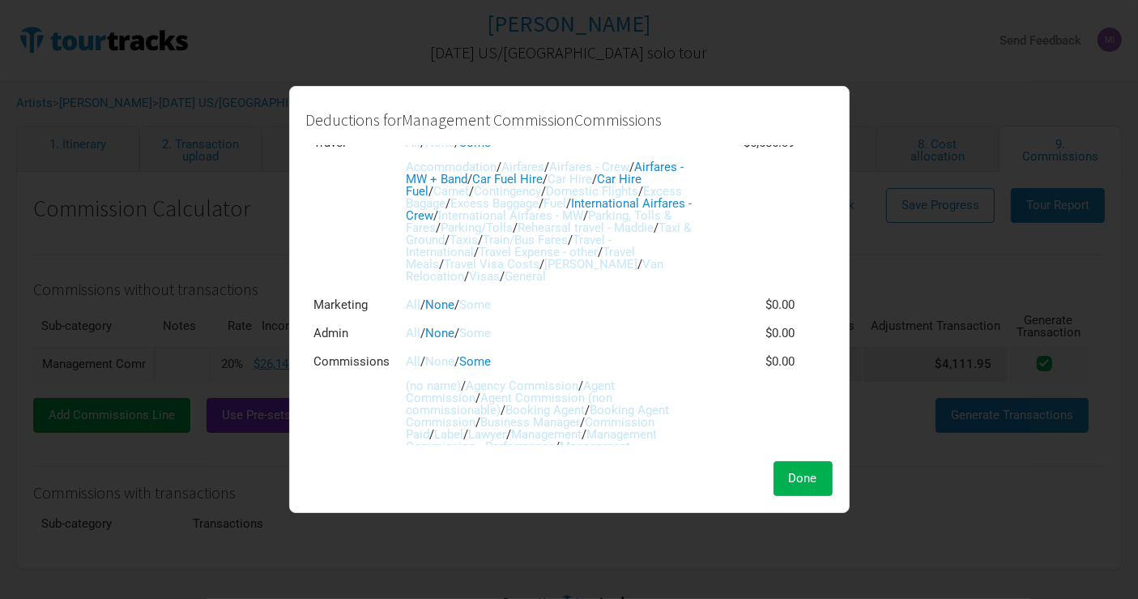
click at [544, 386] on link "Agency Commission" at bounding box center [523, 385] width 113 height 15
click at [613, 383] on link "Agent Commission" at bounding box center [511, 391] width 209 height 27
click at [803, 480] on span "Done" at bounding box center [803, 478] width 28 height 15
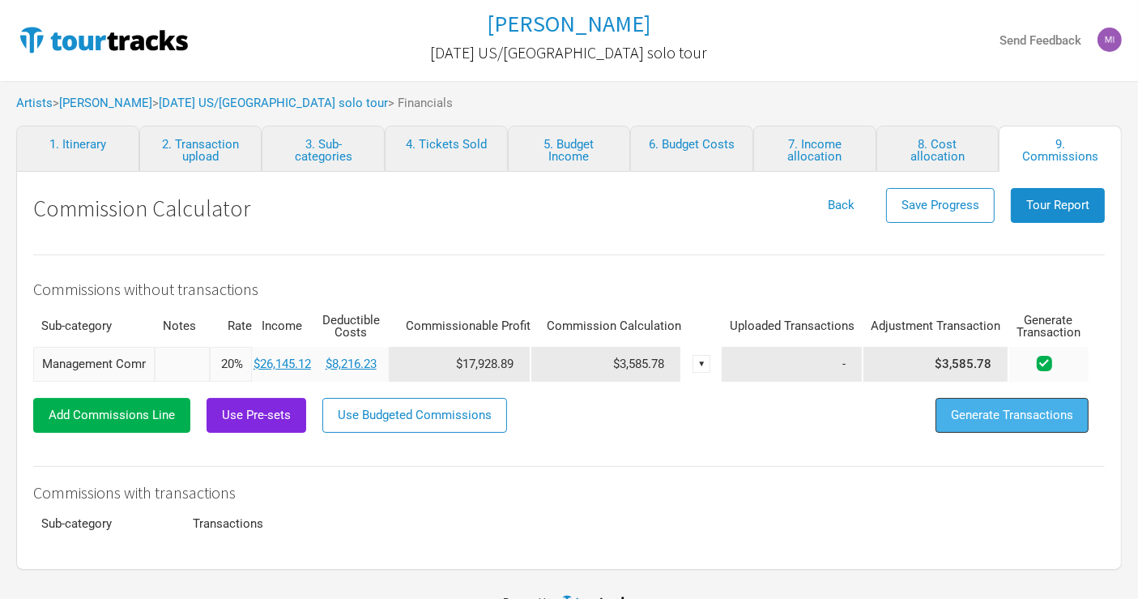
click at [997, 412] on span "Generate Transactions" at bounding box center [1012, 415] width 122 height 15
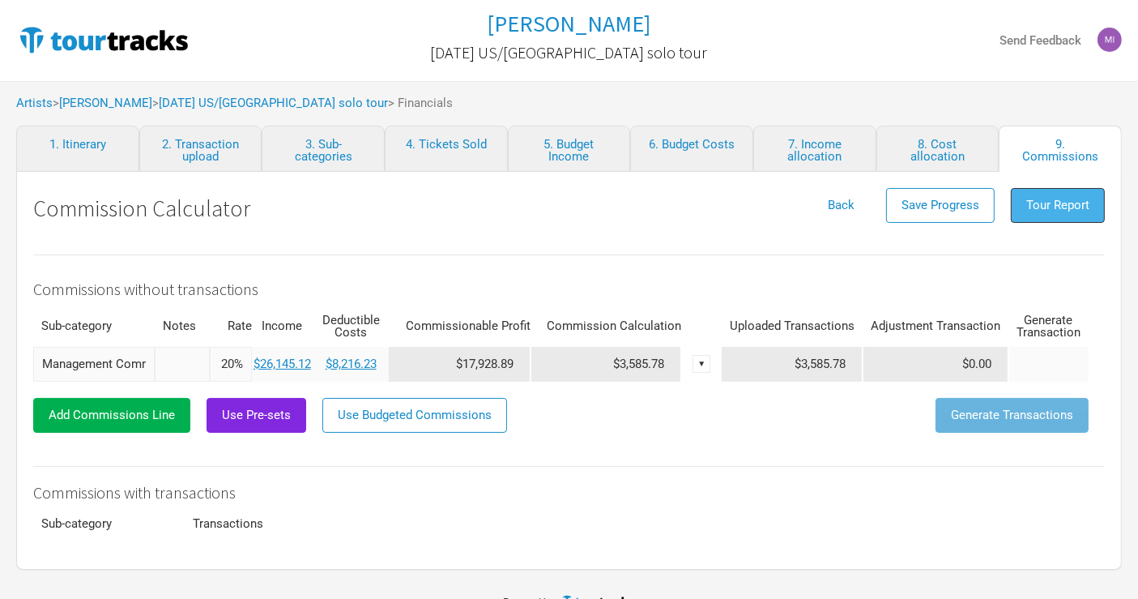
click at [1056, 193] on button "Tour Report" at bounding box center [1058, 205] width 94 height 35
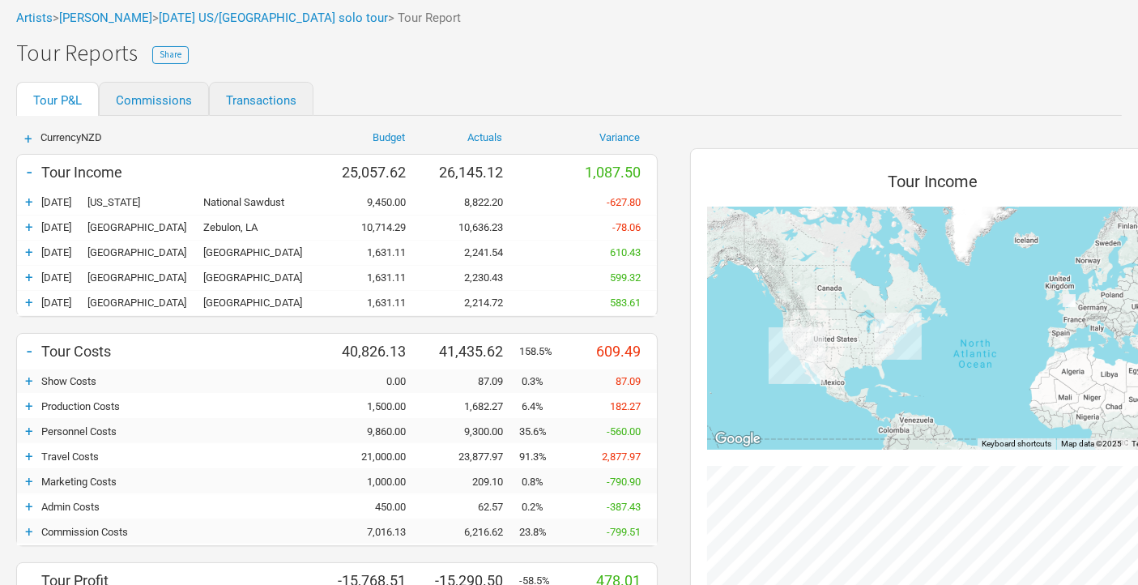
scroll to position [270, 0]
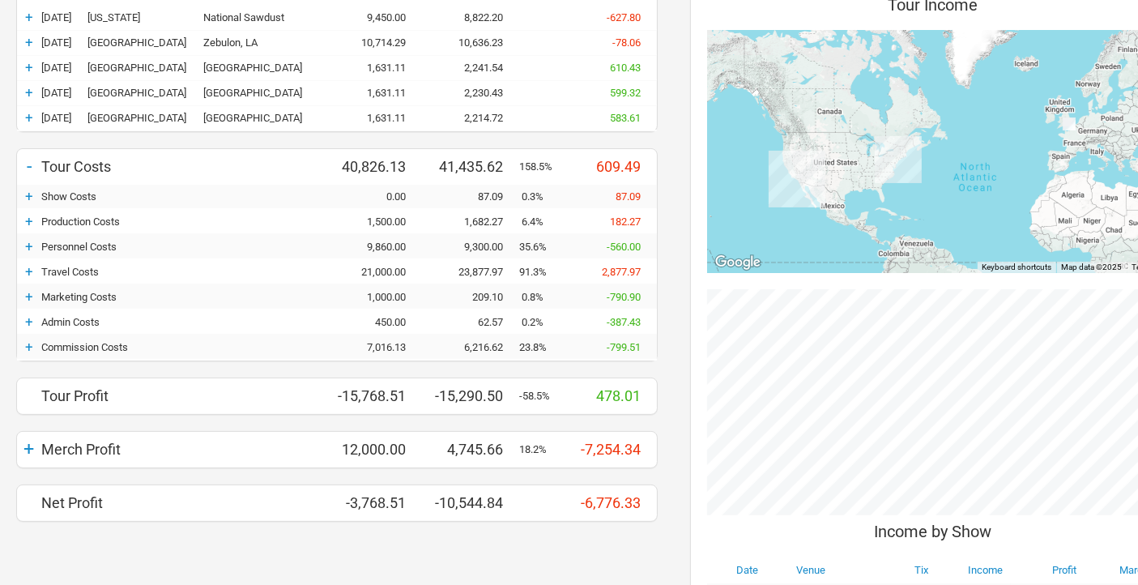
click at [33, 343] on div "+" at bounding box center [29, 347] width 24 height 16
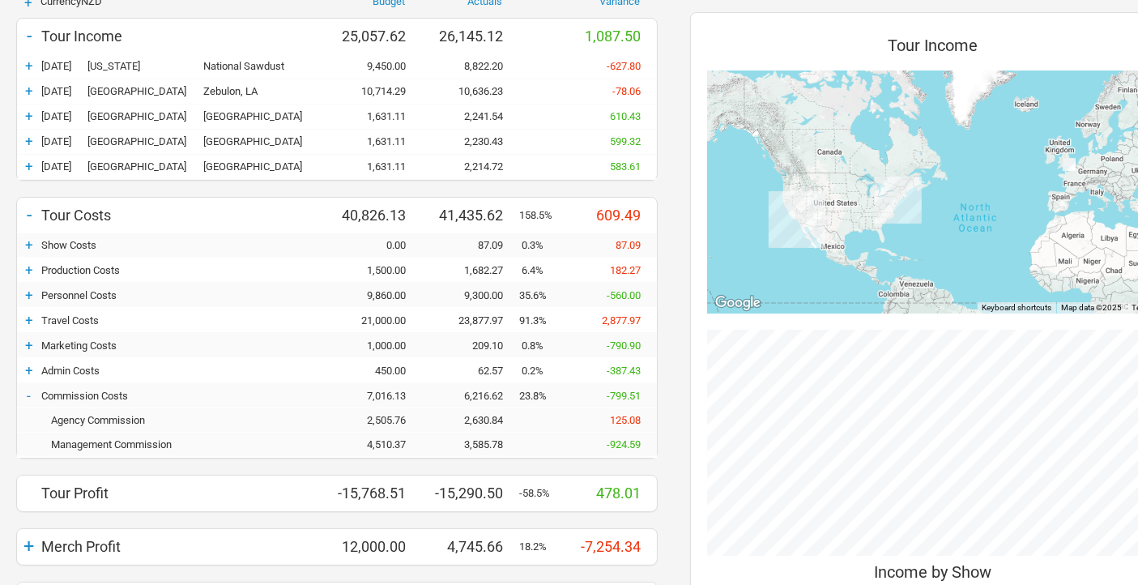
scroll to position [180, 0]
